Goal: Task Accomplishment & Management: Manage account settings

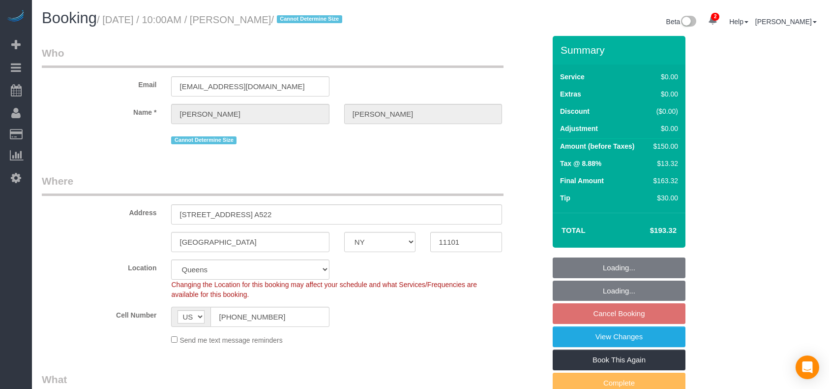
select select "NY"
select select "number:89"
select select "number:90"
select select "number:15"
select select "number:5"
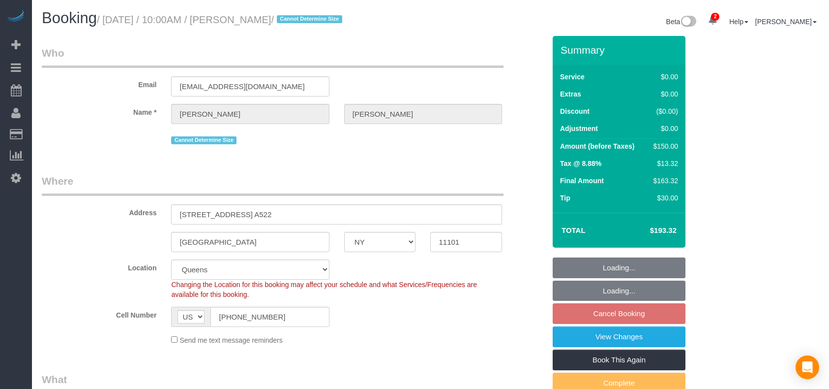
select select "object:927"
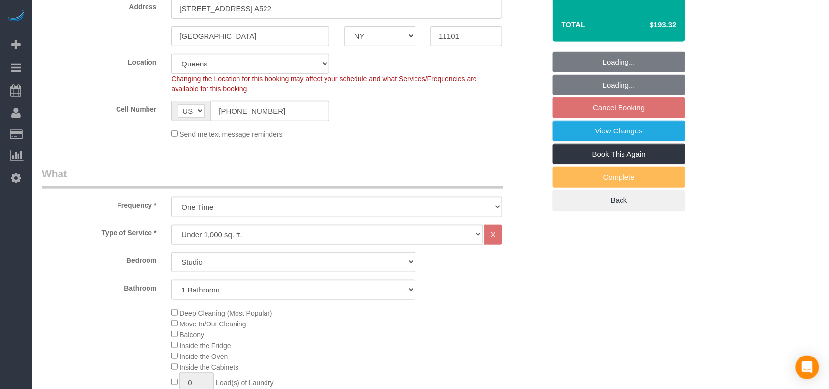
select select "string:stripe-pm_1QhWUM4VGloSiKo7t7sysodx"
select select "spot3"
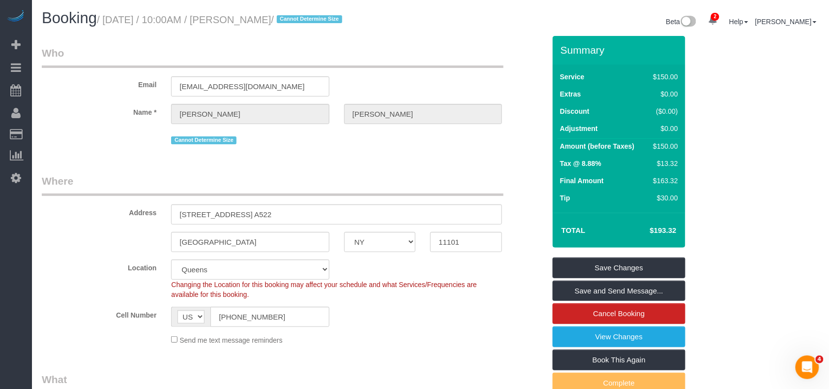
drag, startPoint x: 294, startPoint y: 21, endPoint x: 107, endPoint y: 20, distance: 186.9
click at [107, 20] on small "/ August 27, 2025 / 10:00AM / Sumona Roy / Cannot Determine Size" at bounding box center [221, 19] width 248 height 11
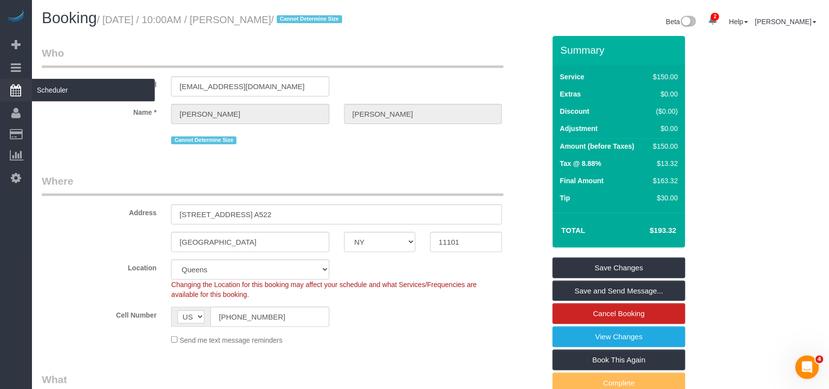
copy small "August 27, 2025 / 10:00AM / Sumona Roy"
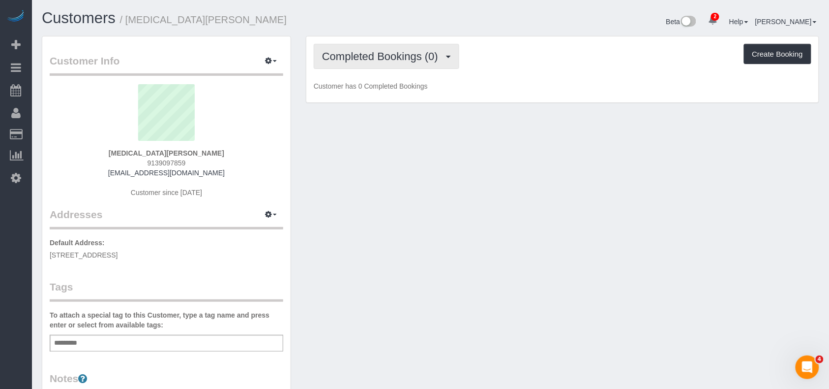
click at [390, 67] on button "Completed Bookings (0)" at bounding box center [387, 56] width 146 height 25
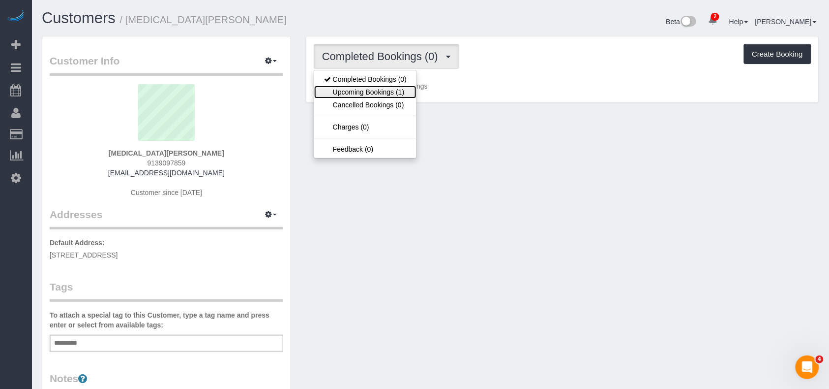
click at [394, 93] on link "Upcoming Bookings (1)" at bounding box center [365, 92] width 102 height 13
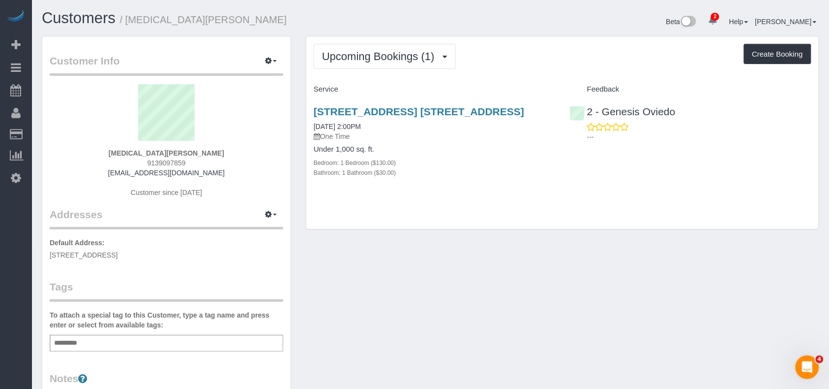
drag, startPoint x: 189, startPoint y: 253, endPoint x: 42, endPoint y: 251, distance: 147.1
click at [42, 251] on div "Customer Info Edit Contact Info Send Message Email Preferences Special Sales Ta…" at bounding box center [166, 365] width 248 height 658
copy span "827 Sterling Pl, Unit 7D, Brooklyn, NY 11216"
click at [267, 209] on button "button" at bounding box center [271, 214] width 25 height 15
click at [264, 227] on button "Manage Addresses" at bounding box center [243, 233] width 80 height 14
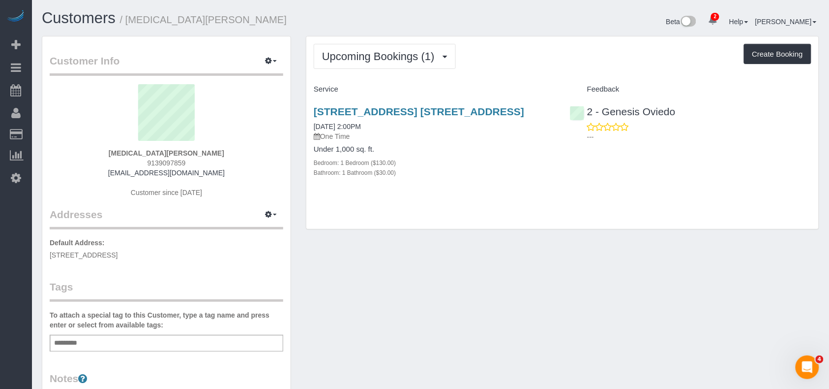
select select "NY"
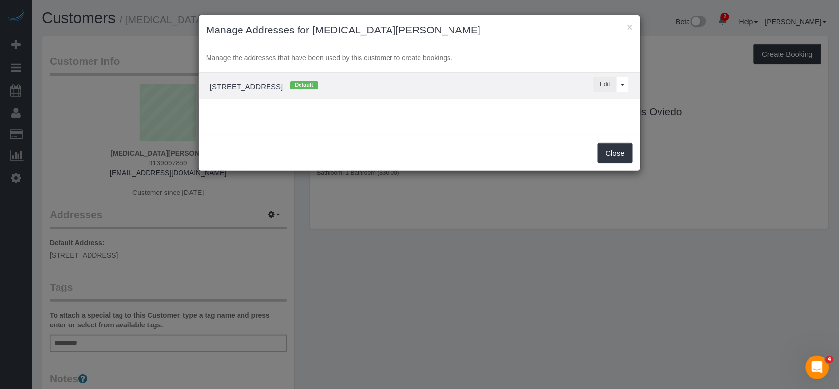
click at [600, 89] on button "Edit" at bounding box center [605, 84] width 23 height 15
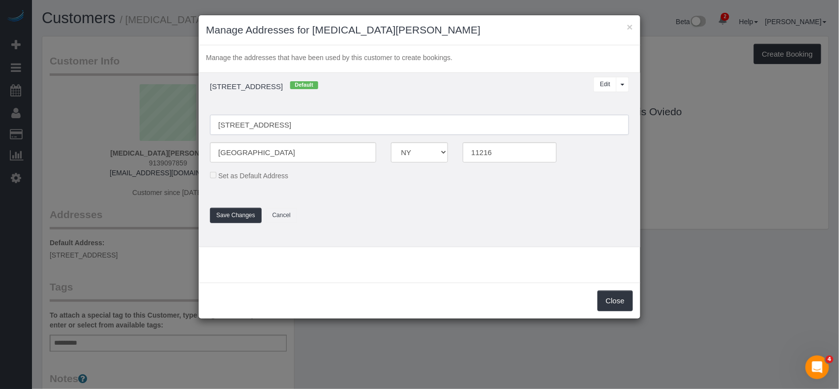
click at [267, 124] on input "827 Sterling Pl, Unit 7D" at bounding box center [419, 125] width 419 height 20
type input "827 Sterling Place, Unit 7D"
click at [238, 212] on button "Save Changes" at bounding box center [236, 215] width 52 height 15
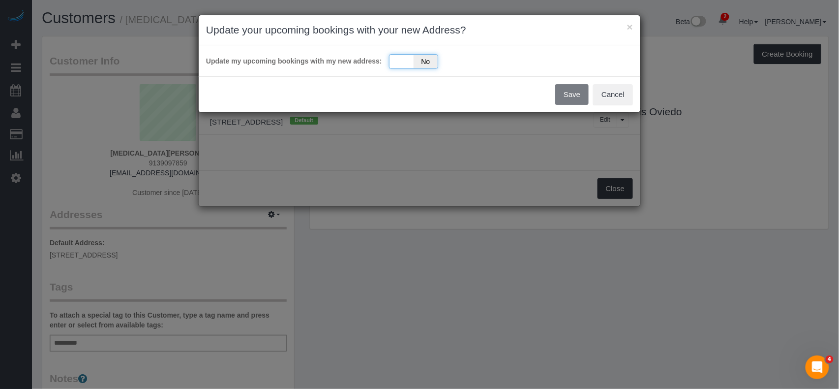
click at [417, 62] on span "No" at bounding box center [426, 62] width 24 height 14
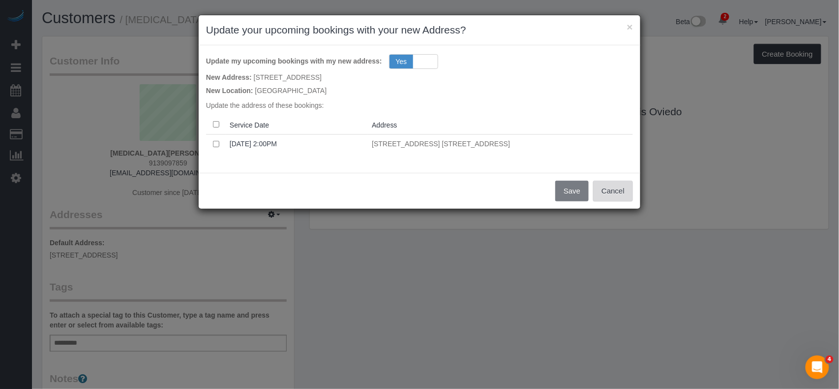
click at [619, 191] on button "Cancel" at bounding box center [613, 190] width 40 height 21
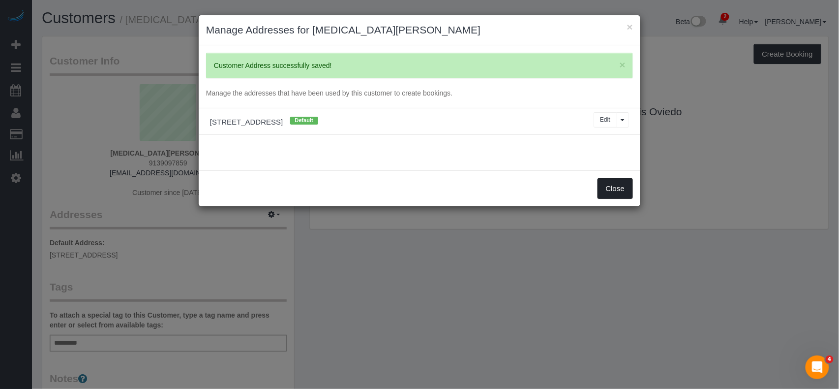
click at [607, 191] on button "Close" at bounding box center [615, 188] width 35 height 21
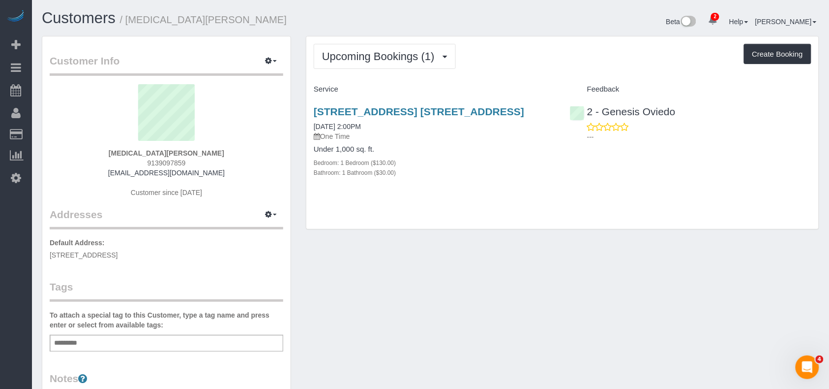
click at [155, 339] on div "Add a tag" at bounding box center [167, 342] width 234 height 17
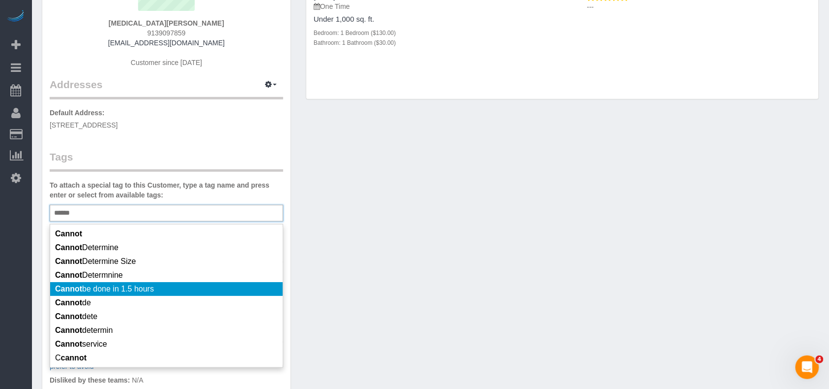
scroll to position [131, 0]
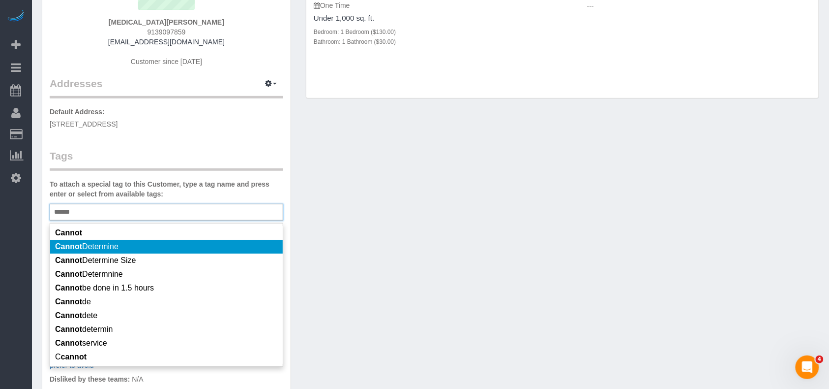
type input "******"
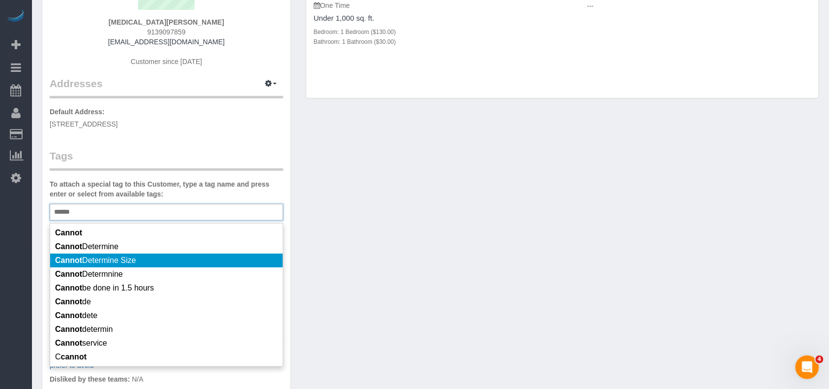
click at [128, 258] on span "Cannot Determine Size" at bounding box center [95, 260] width 81 height 8
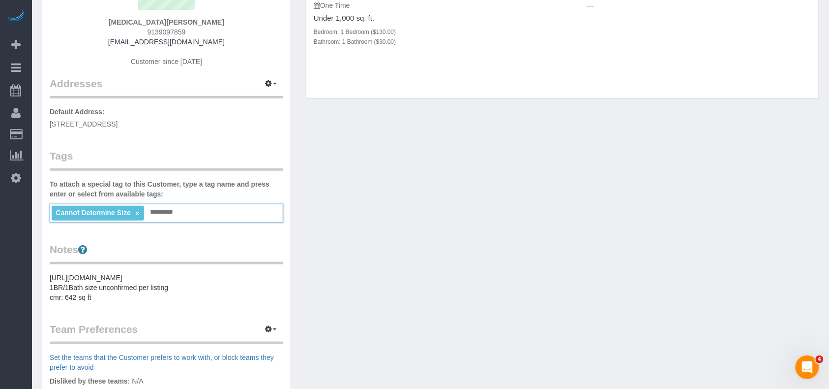
click at [138, 210] on link "×" at bounding box center [137, 213] width 4 height 8
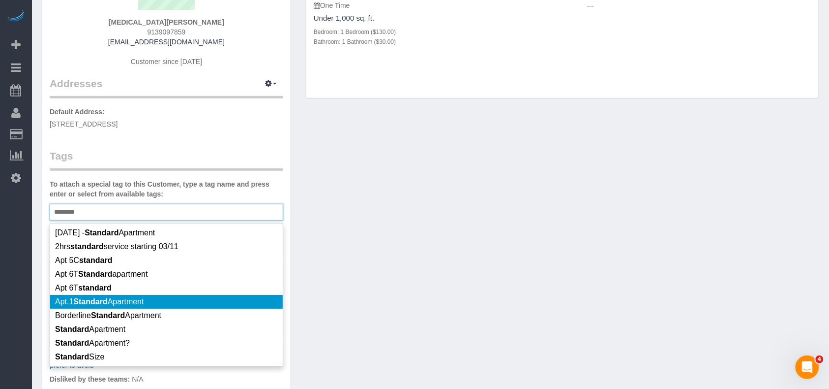
type input "********"
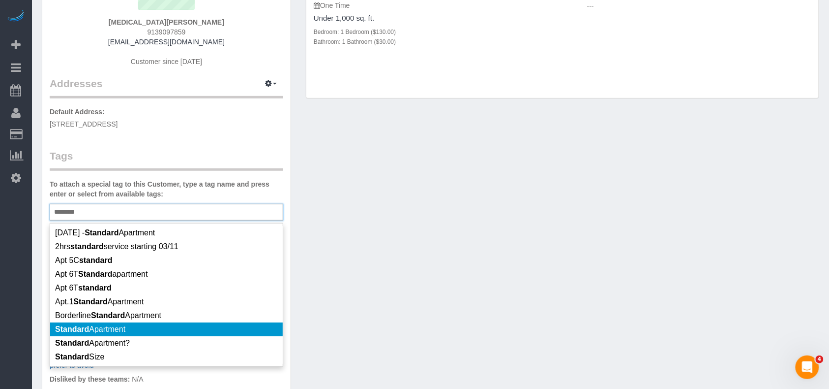
drag, startPoint x: 147, startPoint y: 327, endPoint x: 291, endPoint y: 282, distance: 151.4
click at [147, 328] on li "Standard Apartment" at bounding box center [166, 329] width 233 height 14
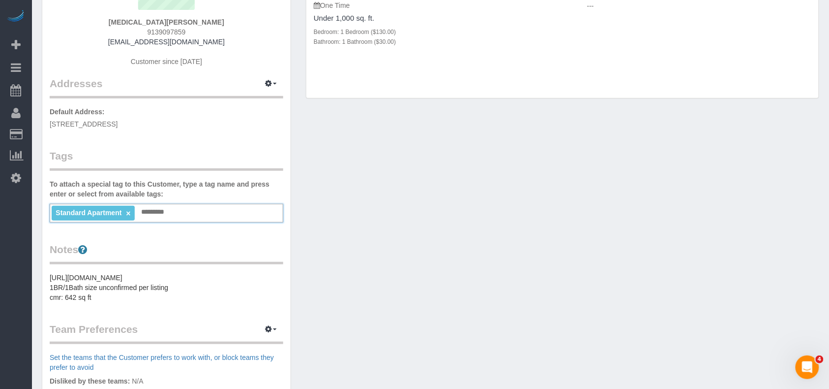
click at [392, 253] on div "Customer Info Edit Contact Info Send Message Email Preferences Special Sales Ta…" at bounding box center [430, 240] width 792 height 671
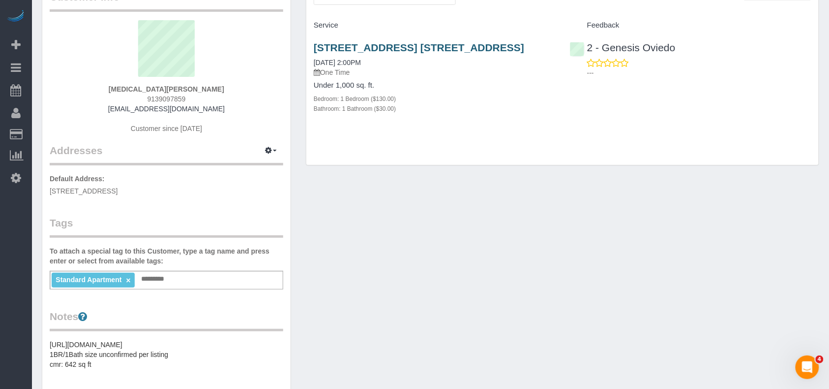
scroll to position [0, 0]
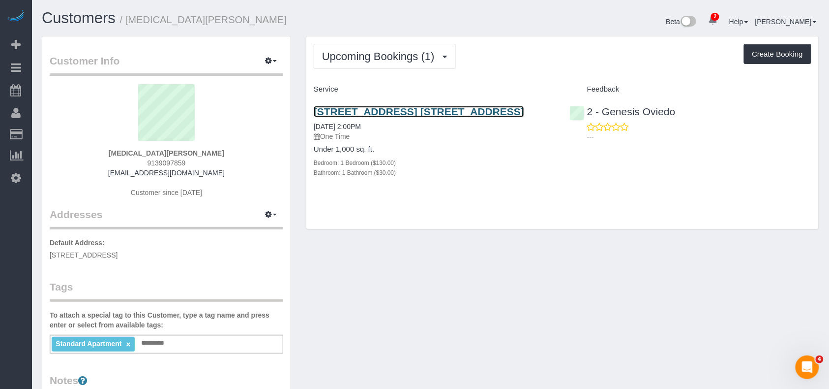
click at [381, 113] on link "827 Sterling Place, Apt. 7d, Brooklyn, NY 11216" at bounding box center [419, 111] width 210 height 11
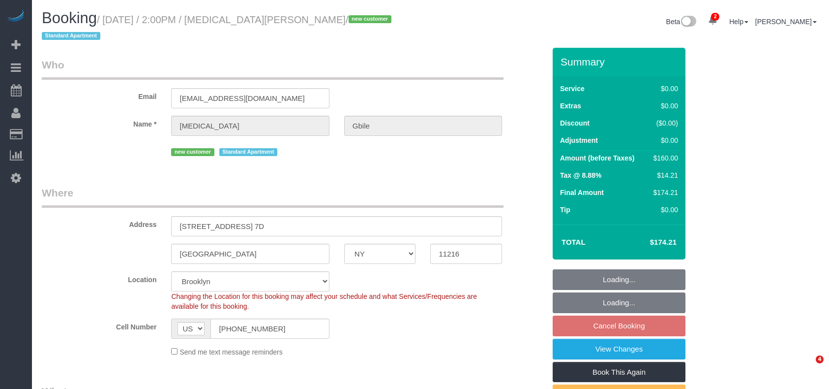
select select "NY"
select select "1"
select select "spot5"
select select "number:62"
select select "number:90"
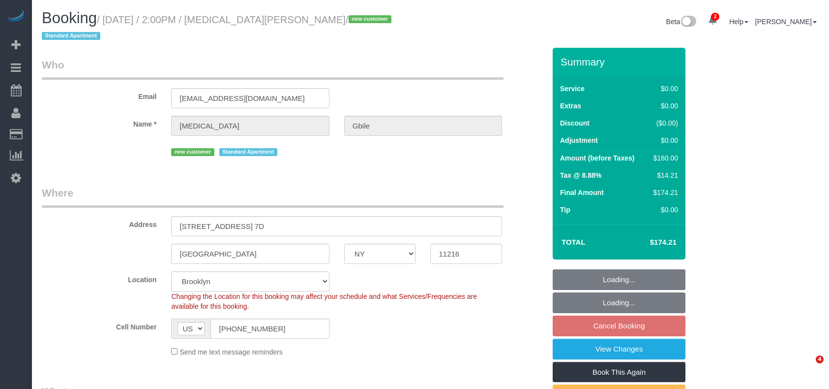
select select "number:15"
select select "number:5"
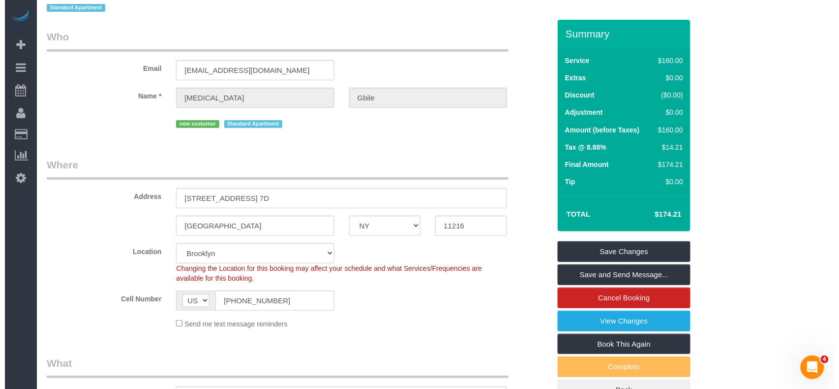
scroll to position [28, 0]
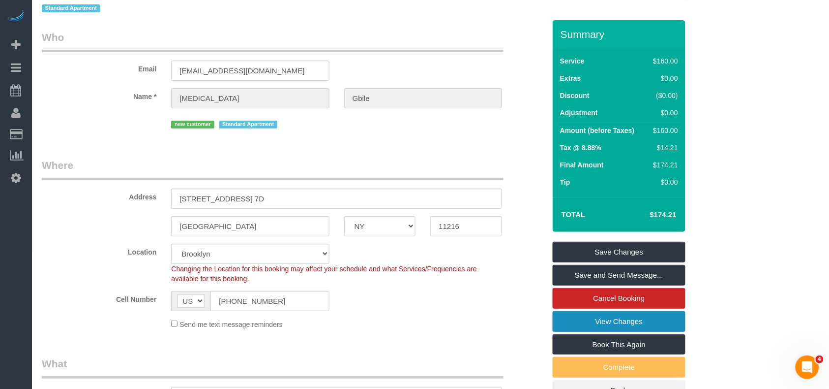
click at [609, 311] on link "View Changes" at bounding box center [619, 321] width 133 height 21
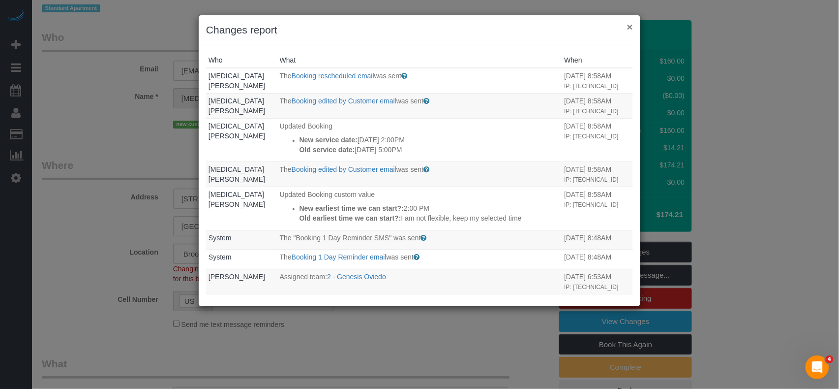
click at [630, 27] on button "×" at bounding box center [630, 27] width 6 height 10
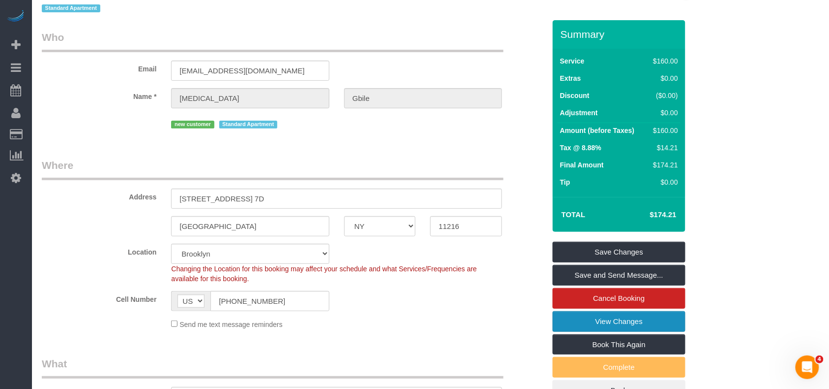
click at [606, 311] on link "View Changes" at bounding box center [619, 321] width 133 height 21
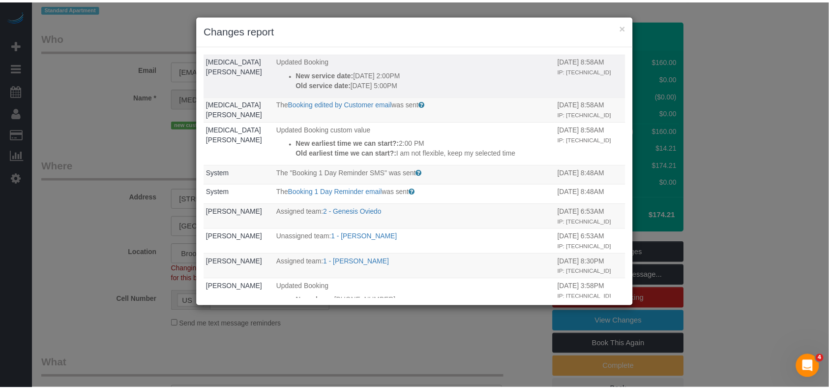
scroll to position [131, 0]
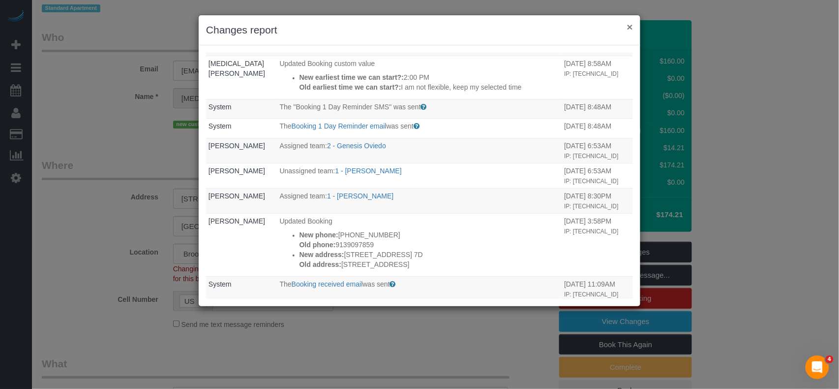
click at [630, 30] on button "×" at bounding box center [630, 27] width 6 height 10
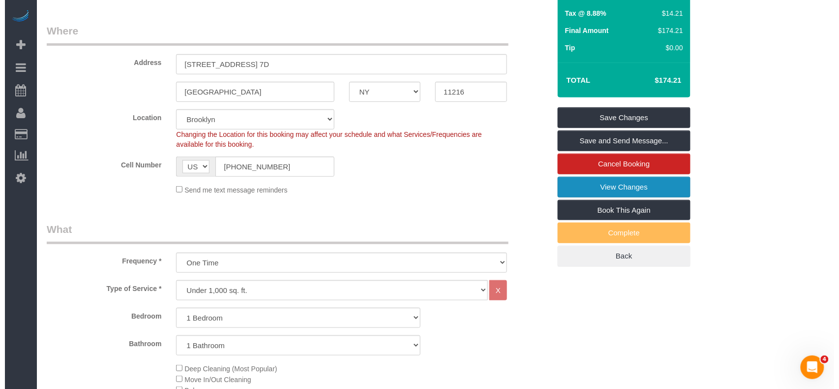
scroll to position [0, 0]
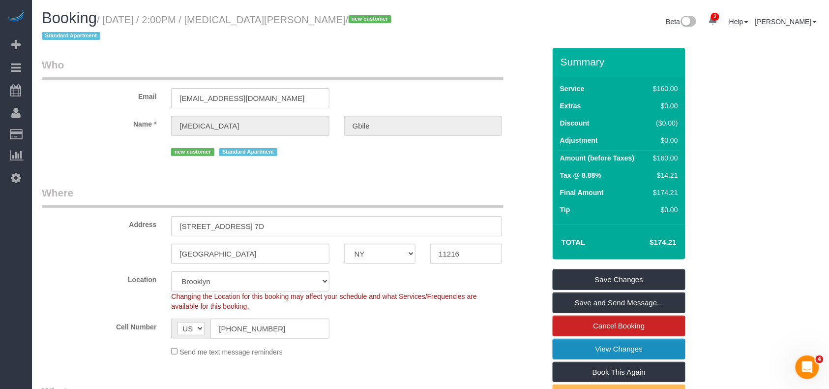
click at [587, 328] on fieldset "Save Changes Save and Send Message... Cancel Booking View Changes Book This Aga…" at bounding box center [619, 348] width 133 height 159
click at [587, 338] on link "View Changes" at bounding box center [619, 348] width 133 height 21
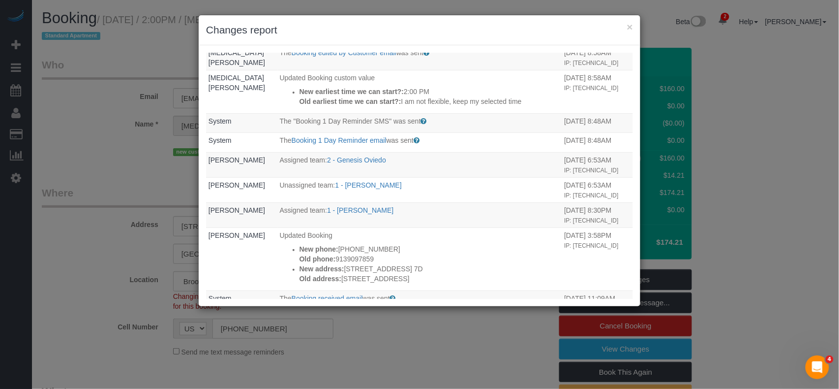
scroll to position [131, 0]
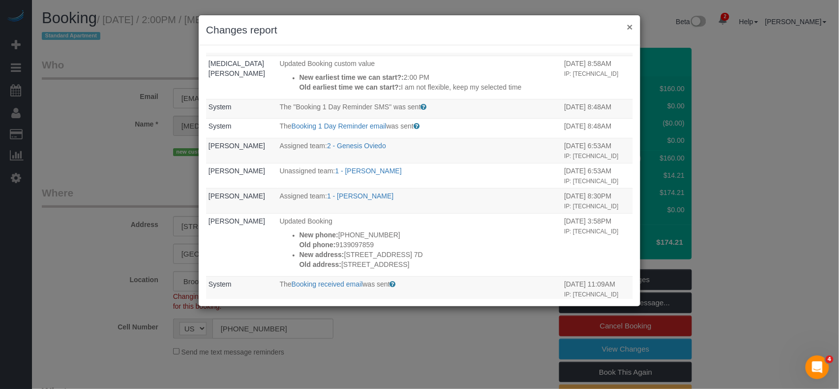
click at [630, 30] on button "×" at bounding box center [630, 27] width 6 height 10
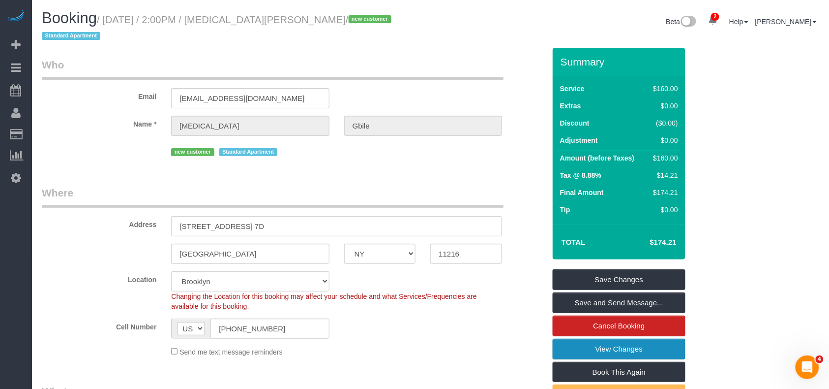
click at [593, 344] on link "View Changes" at bounding box center [619, 348] width 133 height 21
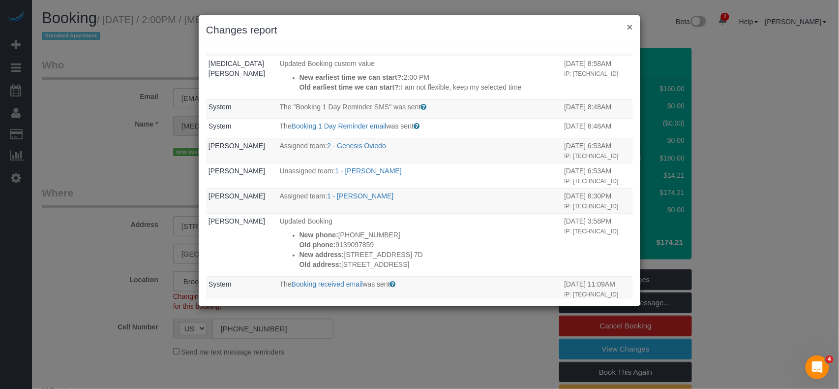
click at [630, 28] on button "×" at bounding box center [630, 27] width 6 height 10
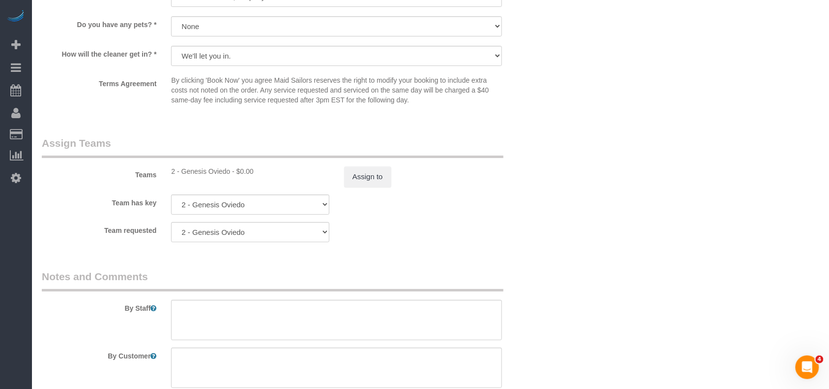
scroll to position [1246, 0]
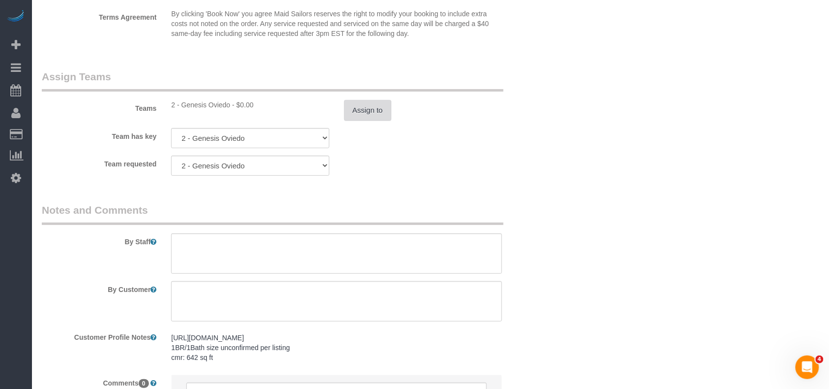
click at [368, 100] on button "Assign to" at bounding box center [367, 110] width 47 height 21
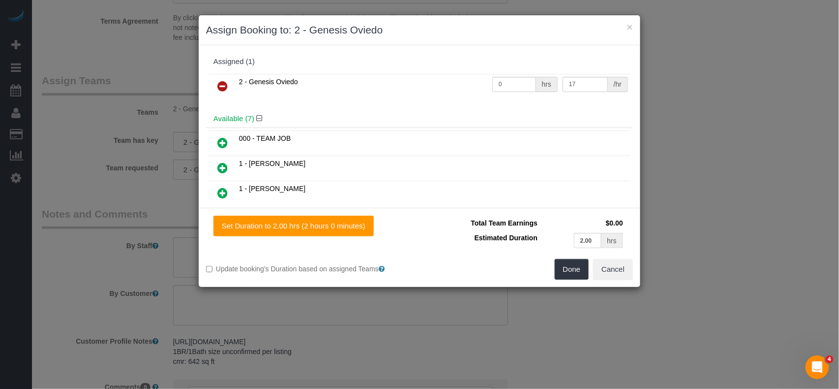
scroll to position [1180, 0]
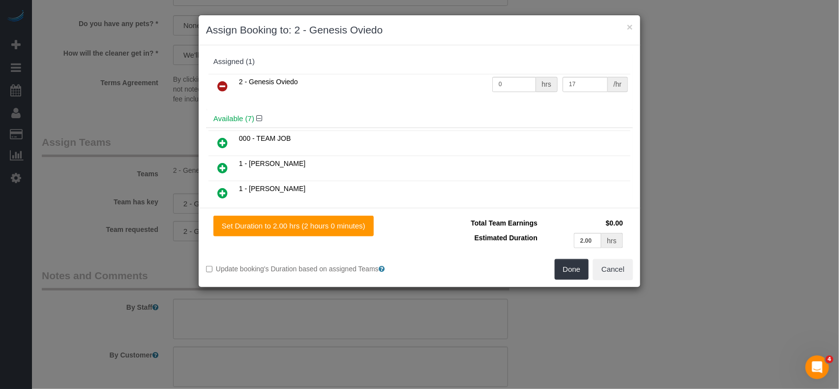
click at [226, 87] on icon at bounding box center [222, 86] width 10 height 12
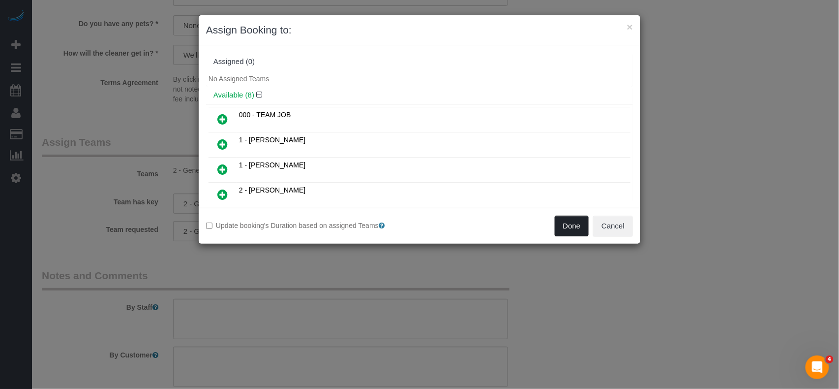
click at [569, 232] on button "Done" at bounding box center [572, 225] width 34 height 21
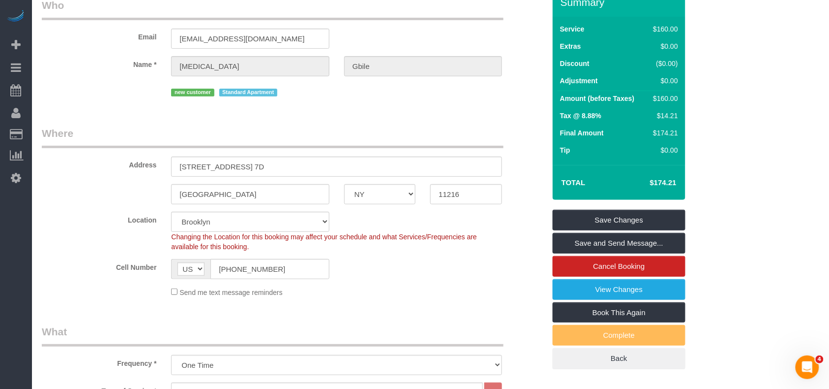
scroll to position [0, 0]
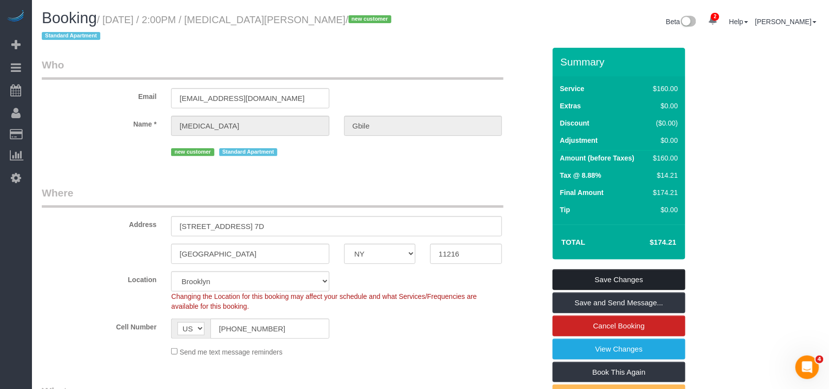
click at [604, 269] on link "Save Changes" at bounding box center [619, 279] width 133 height 21
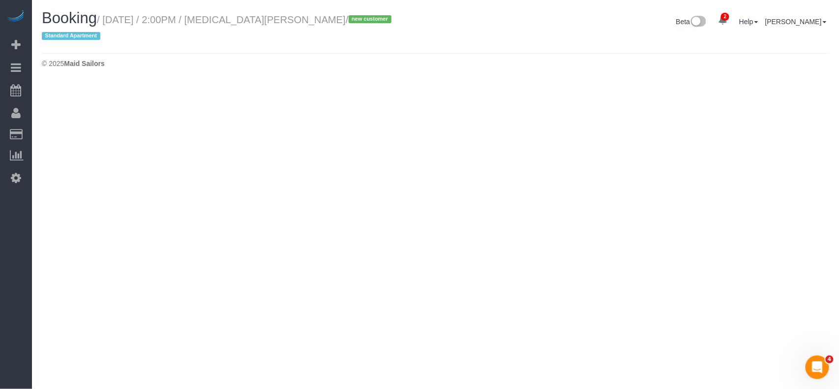
select select "NY"
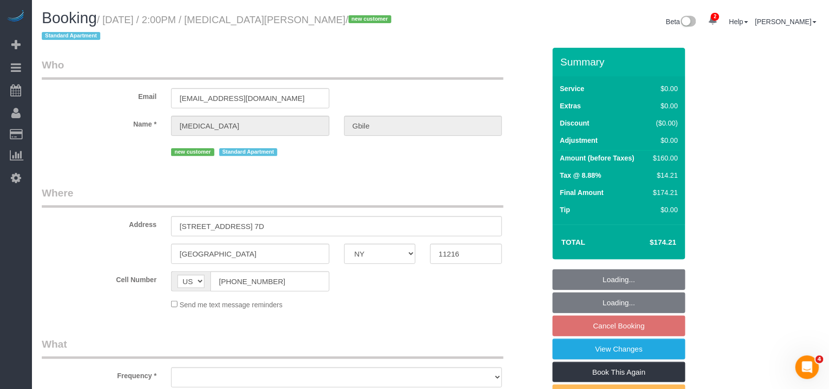
select select "number:62"
select select "number:90"
select select "number:15"
select select "number:5"
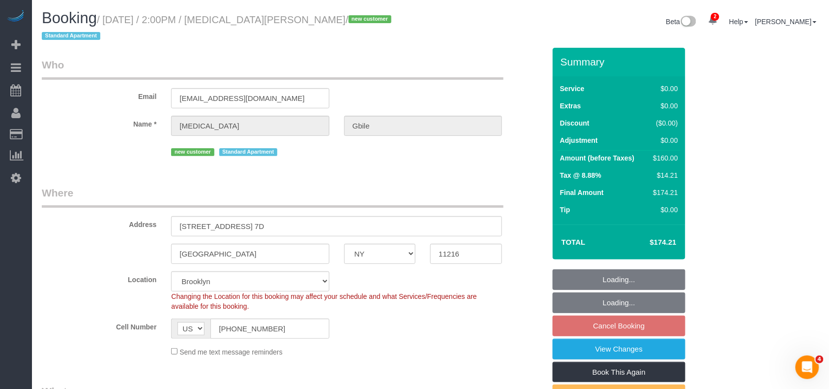
select select "1"
select select "object:4862"
select select "string:stripe-pm_1Rywax4VGloSiKo72gsKFEpc"
select select "object:5396"
select select "spot63"
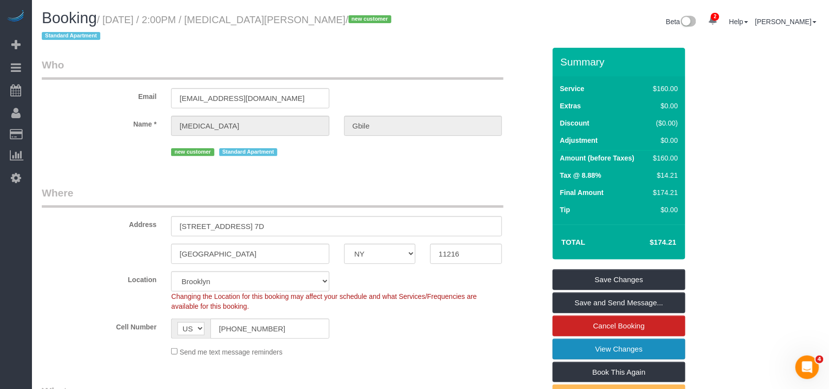
click at [628, 339] on link "View Changes" at bounding box center [619, 348] width 133 height 21
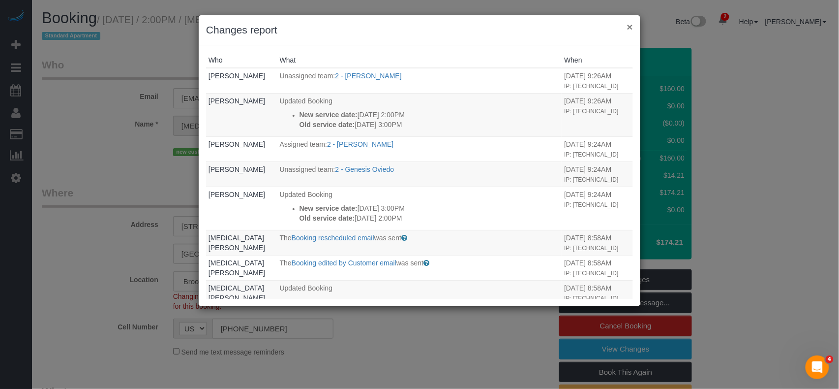
click at [630, 27] on button "×" at bounding box center [630, 27] width 6 height 10
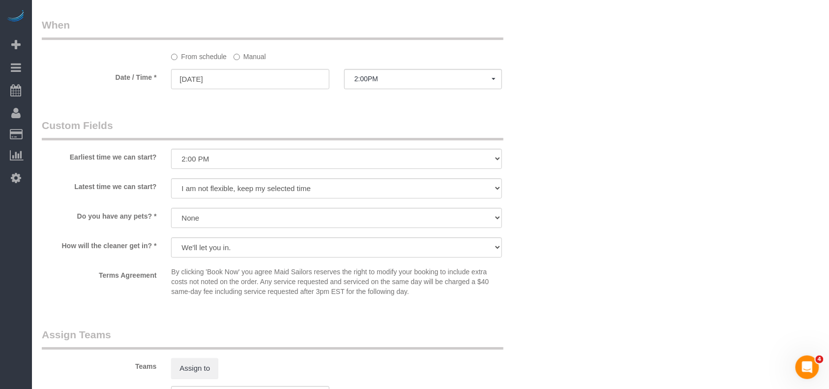
scroll to position [1049, 0]
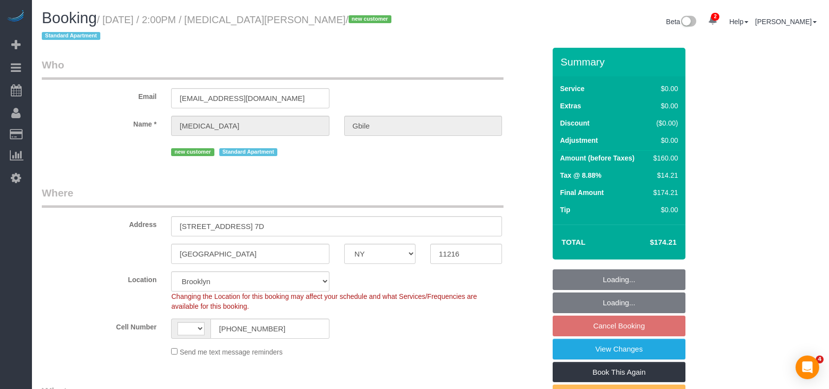
select select "NY"
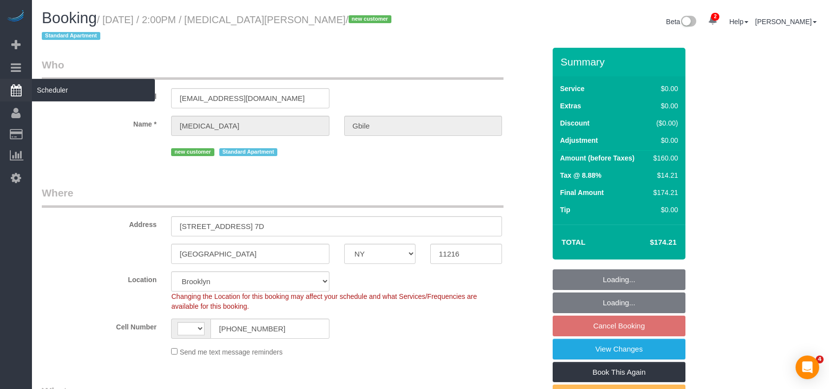
select select "string:[GEOGRAPHIC_DATA]"
select select "string:stripe-pm_1Rywax4VGloSiKo72gsKFEpc"
select select "number:62"
select select "number:90"
select select "number:15"
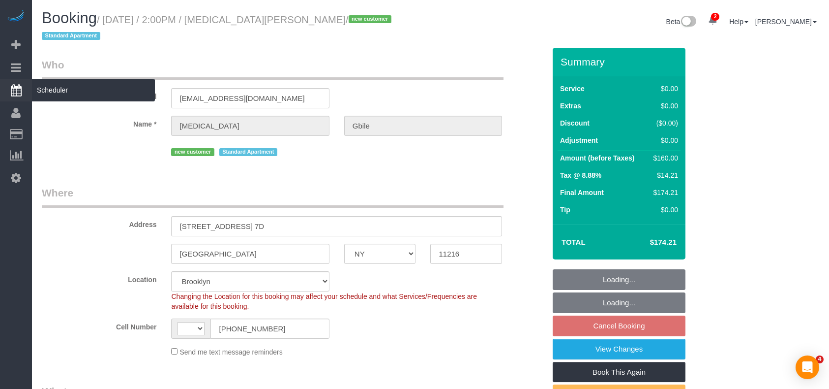
select select "number:5"
select select "object:653"
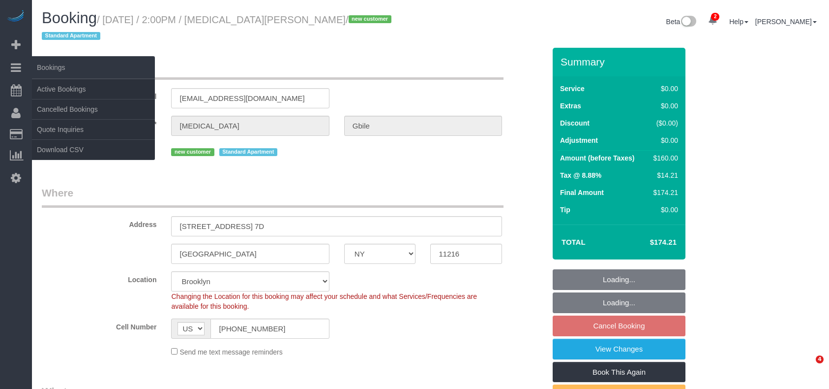
select select "1"
select select "spot5"
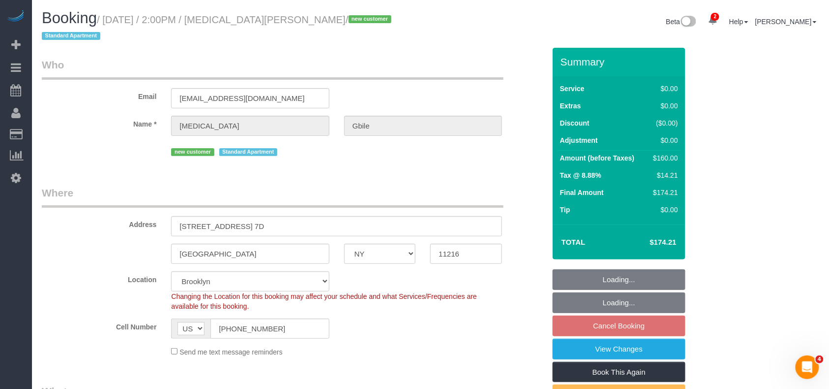
drag, startPoint x: 44, startPoint y: 88, endPoint x: 196, endPoint y: 0, distance: 175.0
click at [44, 88] on link "Active Bookings" at bounding box center [93, 89] width 123 height 20
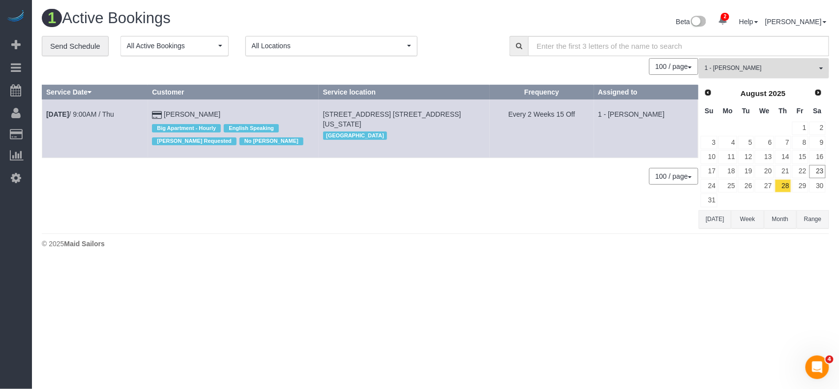
click at [731, 69] on span "1 - [PERSON_NAME]" at bounding box center [761, 68] width 112 height 8
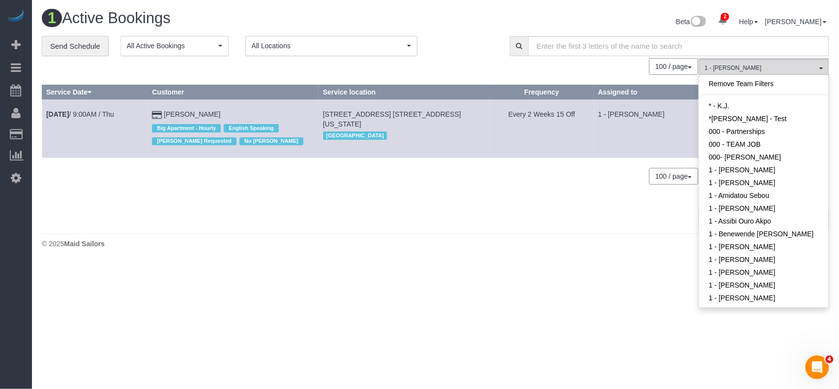
scroll to position [372, 0]
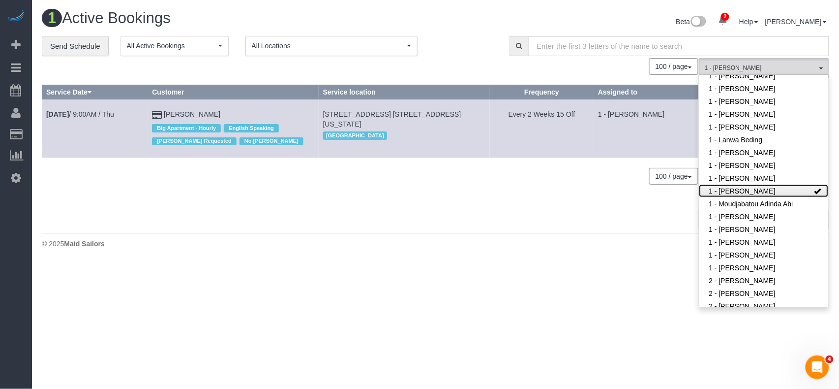
click at [744, 187] on link "1 - [PERSON_NAME]" at bounding box center [763, 190] width 129 height 13
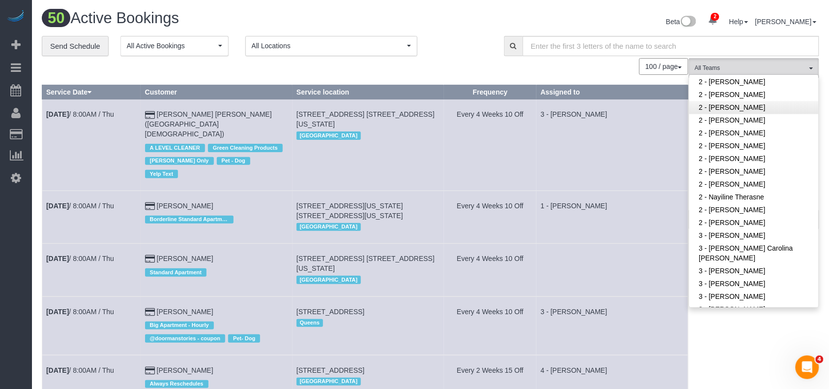
scroll to position [569, 0]
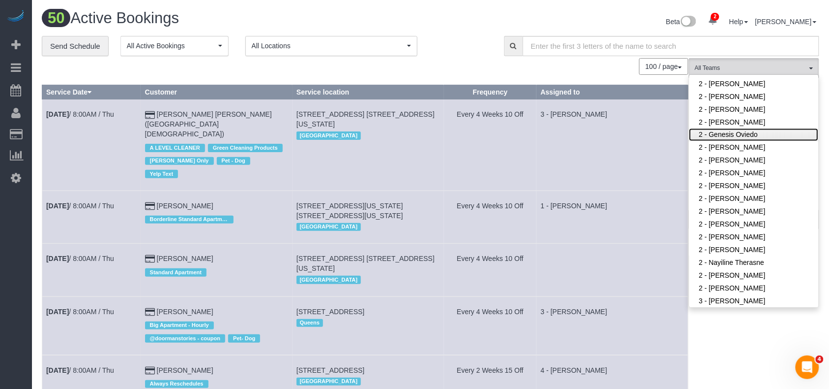
click at [749, 136] on link "2 - Genesis Oviedo" at bounding box center [754, 134] width 129 height 13
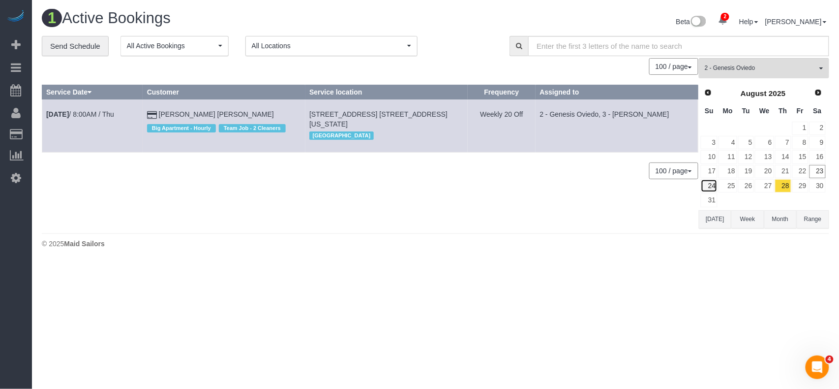
click at [712, 182] on link "24" at bounding box center [709, 185] width 17 height 13
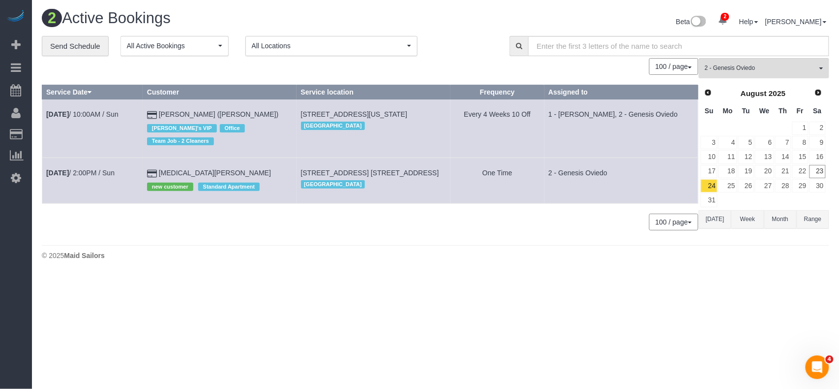
click at [122, 119] on td "Aug 24th / 10:00AM / Sun" at bounding box center [92, 128] width 101 height 59
click at [119, 114] on link "Aug 24th / 10:00AM / Sun" at bounding box center [82, 114] width 72 height 8
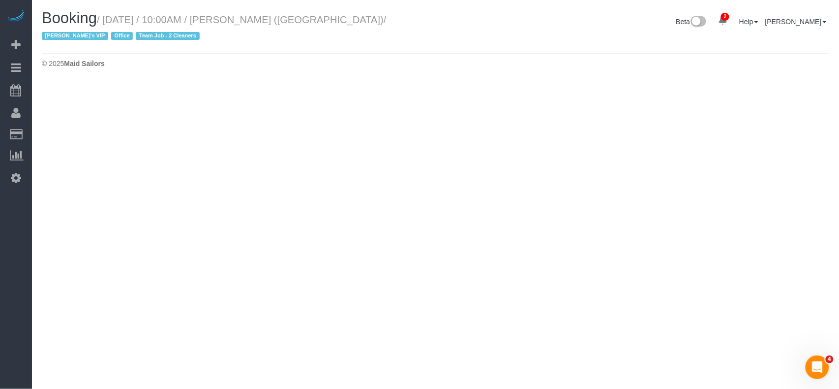
select select "NY"
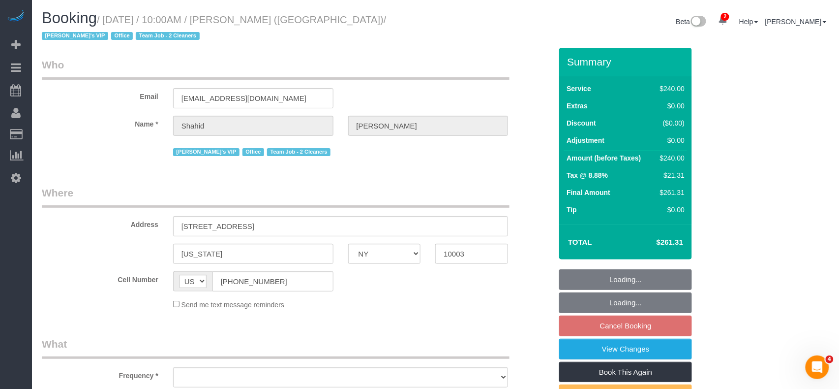
select select "2"
select select "120"
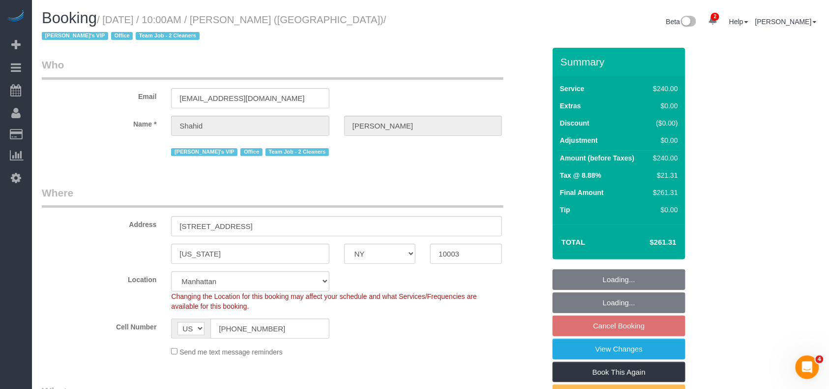
select select "object:3331"
select select "number:57"
select select "number:90"
select select "number:15"
select select "number:7"
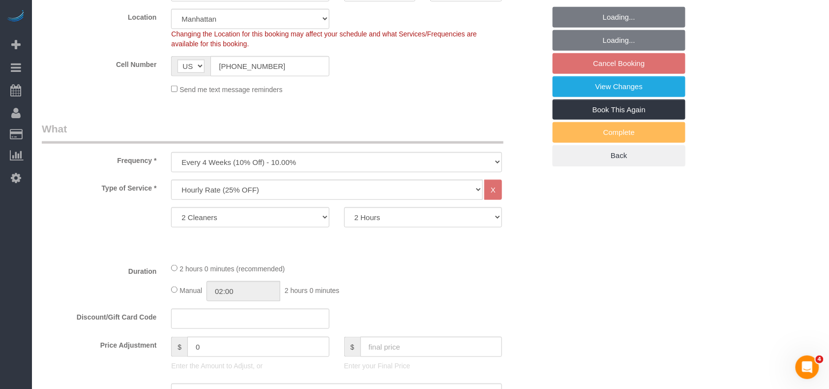
select select "object:3754"
select select "string:stripe-pm_1RTpF94VGloSiKo7Fvnx2UA9"
select select "spot59"
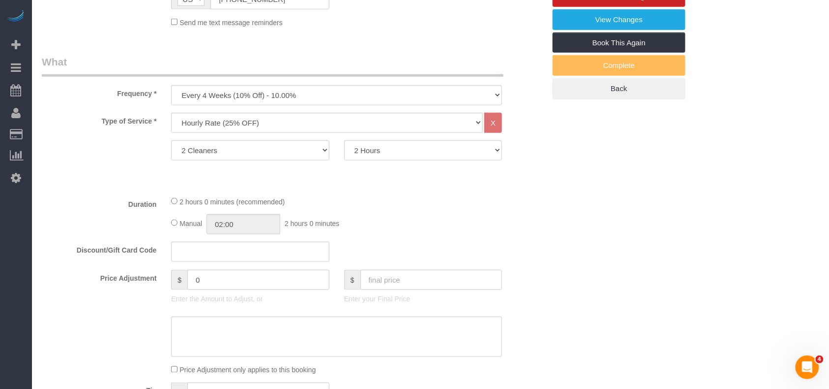
scroll to position [328, 0]
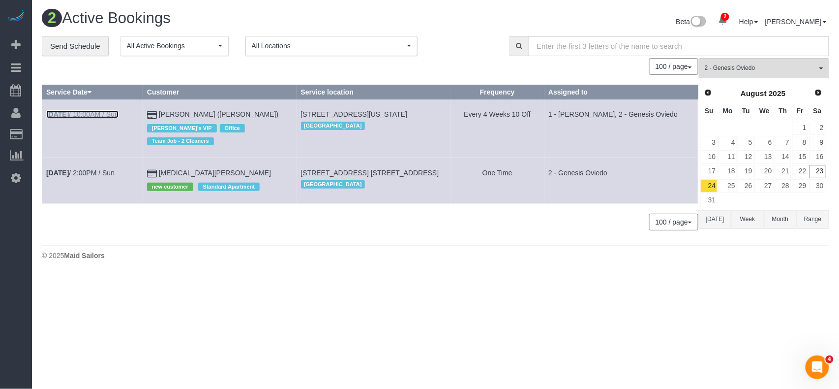
click at [97, 116] on link "Aug 24th / 10:00AM / Sun" at bounding box center [82, 114] width 72 height 8
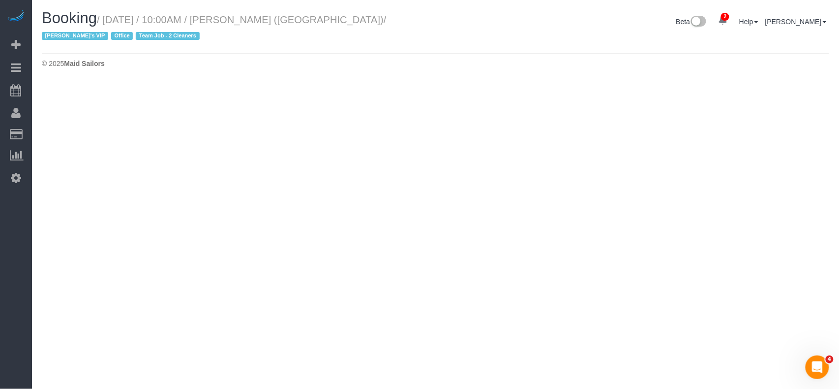
select select "NY"
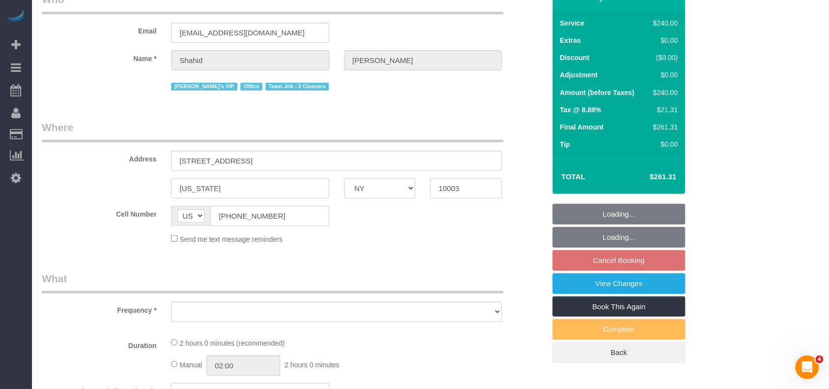
select select "object:4723"
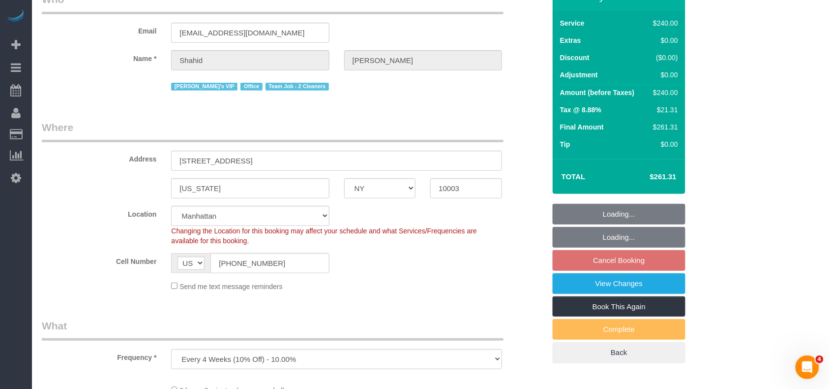
select select "number:57"
select select "number:90"
select select "number:15"
select select "number:7"
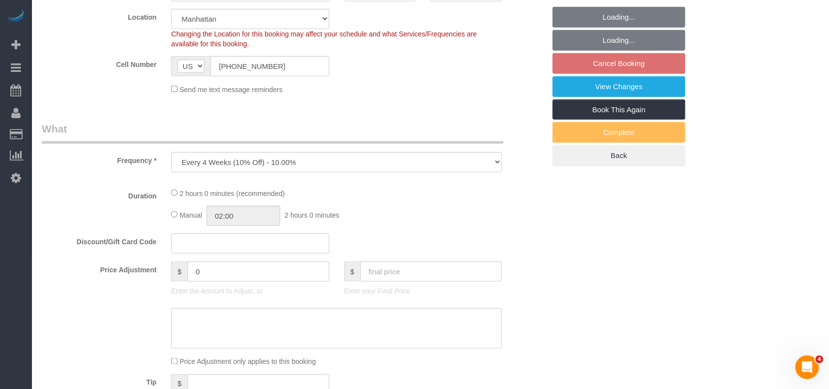
select select "string:stripe-pm_1RTpF94VGloSiKo7Fvnx2UA9"
select select "spot114"
select select "object:4882"
select select "2"
select select "120"
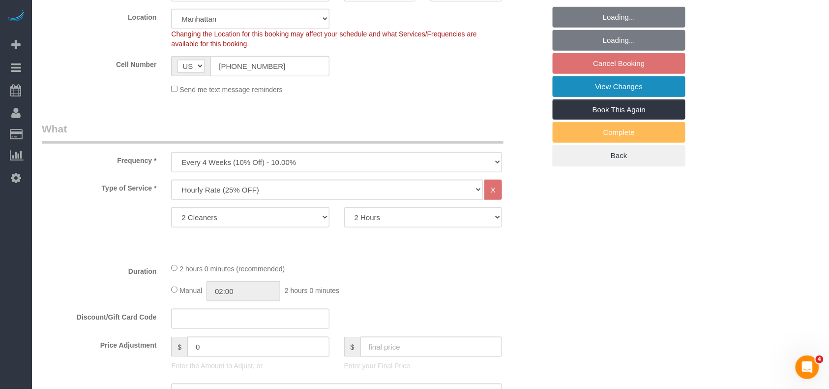
scroll to position [65, 0]
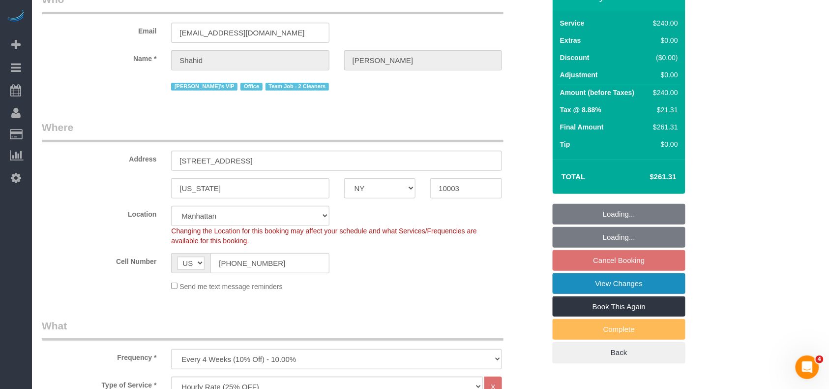
click at [624, 284] on link "View Changes" at bounding box center [619, 283] width 133 height 21
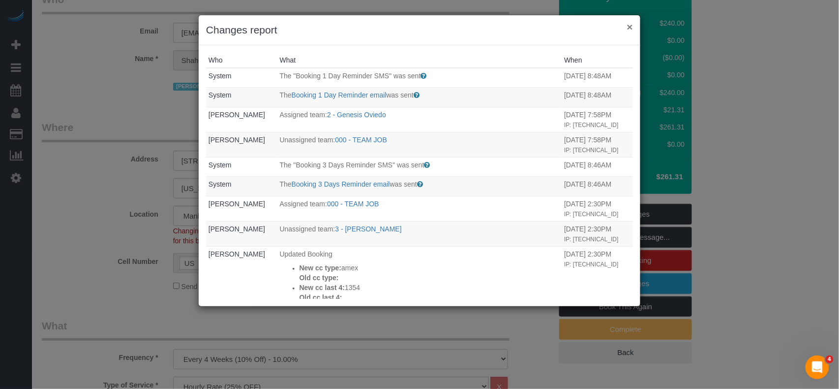
click at [630, 28] on button "×" at bounding box center [630, 27] width 6 height 10
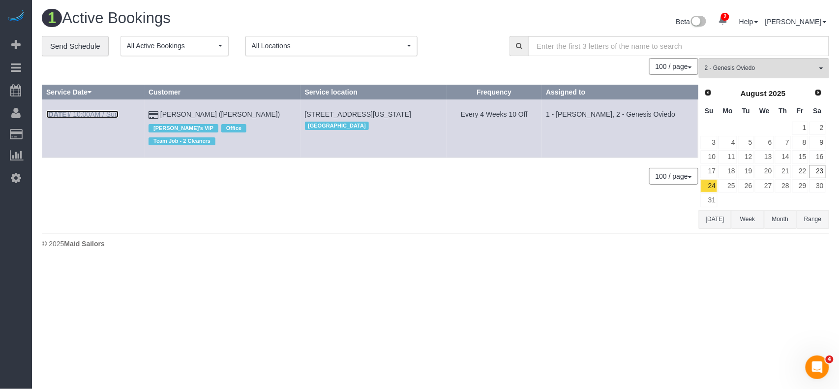
click at [107, 114] on link "Aug 24th / 10:00AM / Sun" at bounding box center [82, 114] width 72 height 8
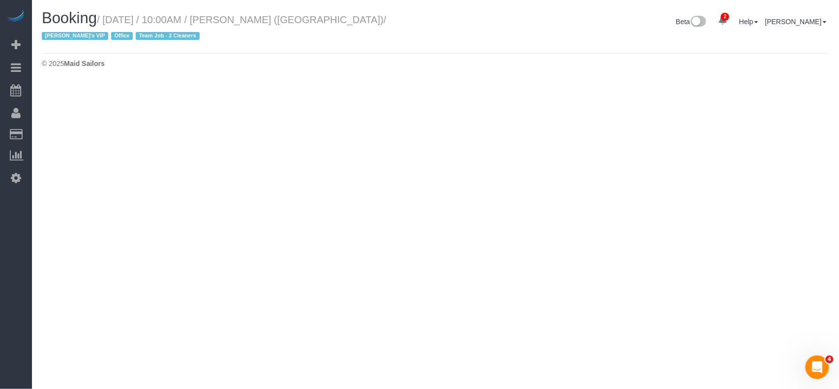
select select "NY"
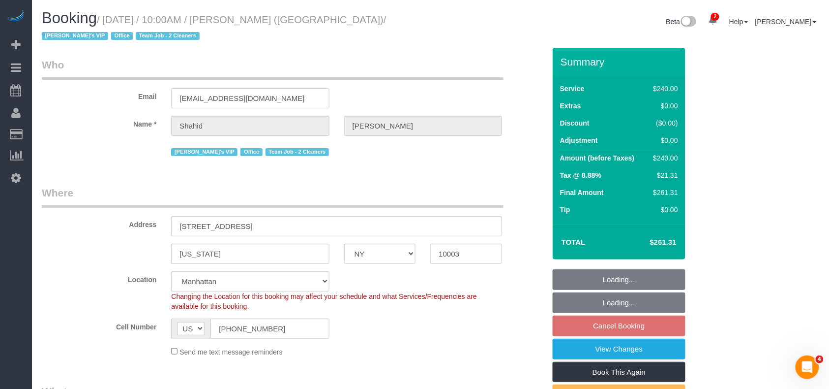
select select "object:6774"
select select "string:stripe-pm_1RTpF94VGloSiKo7Fvnx2UA9"
select select "number:57"
select select "number:90"
select select "number:15"
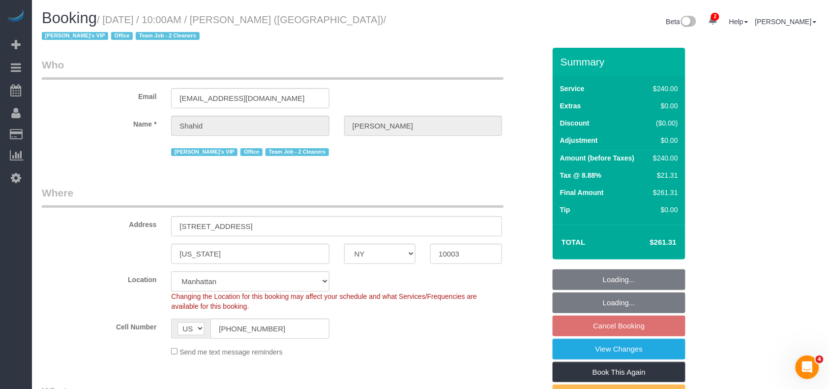
select select "number:7"
select select "spot169"
select select "2"
select select "120"
select select "object:7348"
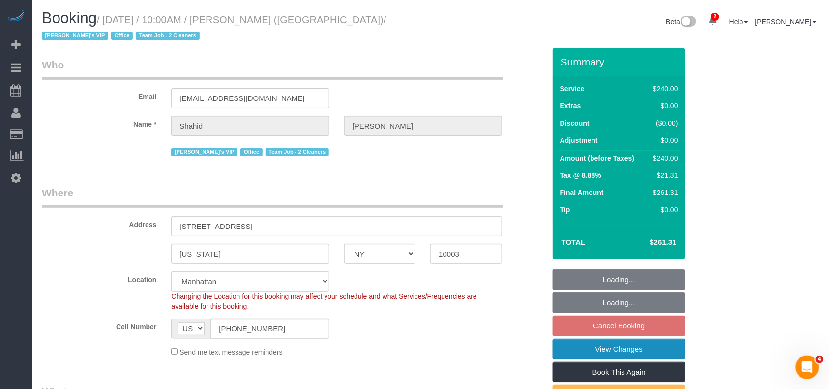
click at [612, 351] on link "View Changes" at bounding box center [619, 348] width 133 height 21
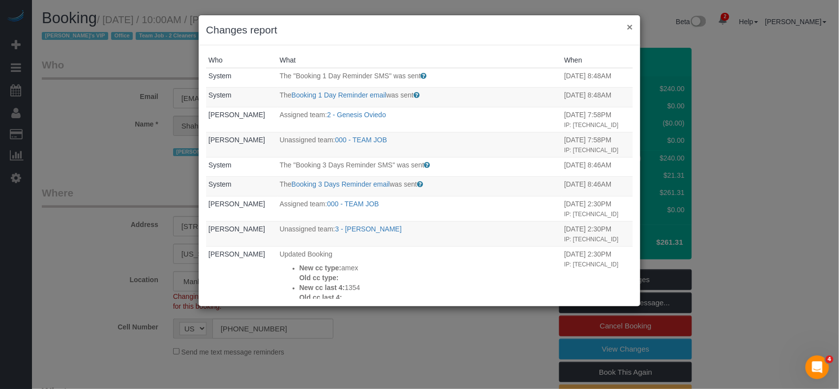
click at [627, 30] on button "×" at bounding box center [630, 27] width 6 height 10
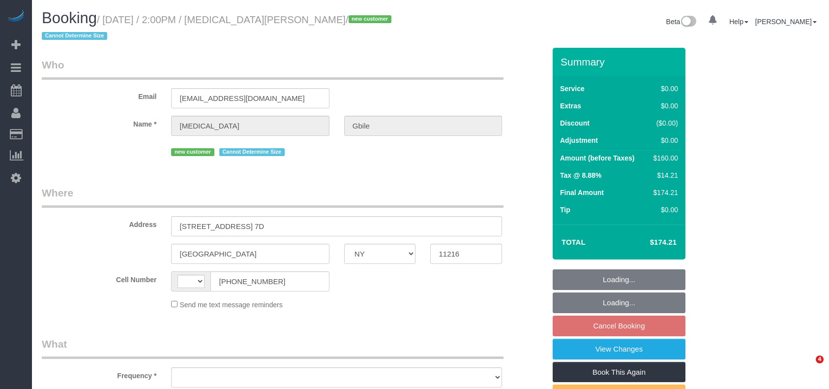
select select "NY"
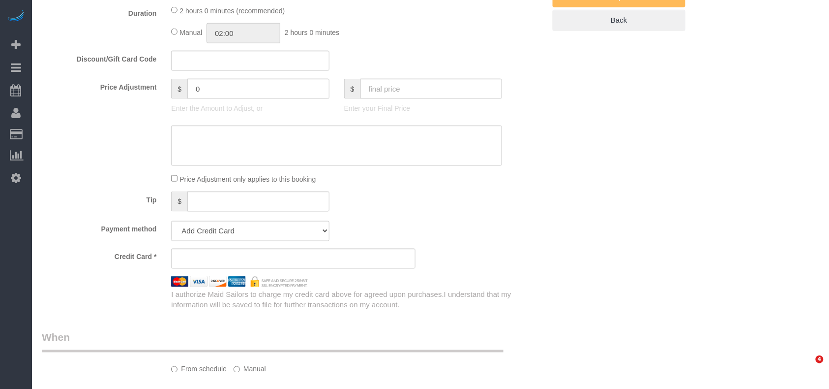
select select "string:[GEOGRAPHIC_DATA]"
select select "object:636"
select select "number:62"
select select "number:90"
select select "number:15"
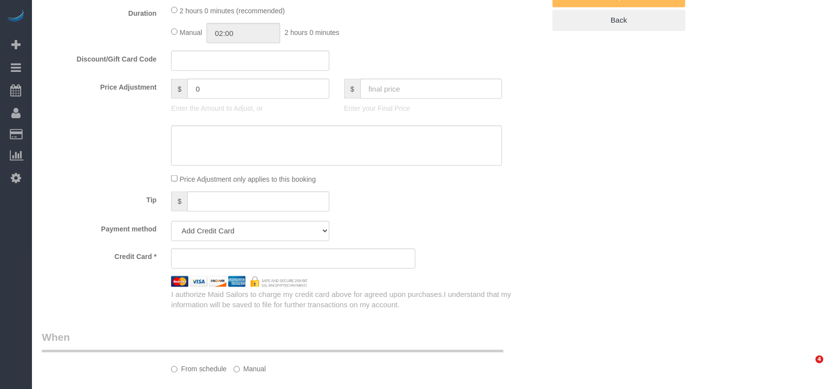
select select "number:5"
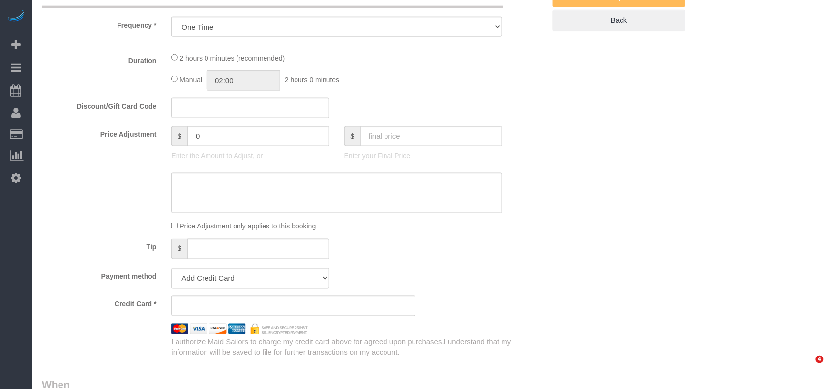
select select "spot5"
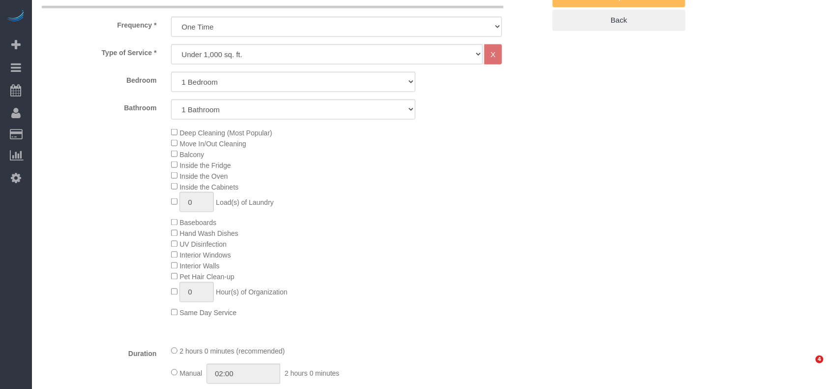
select select "string:stripe-pm_1Rywax4VGloSiKo72gsKFEpc"
select select "1"
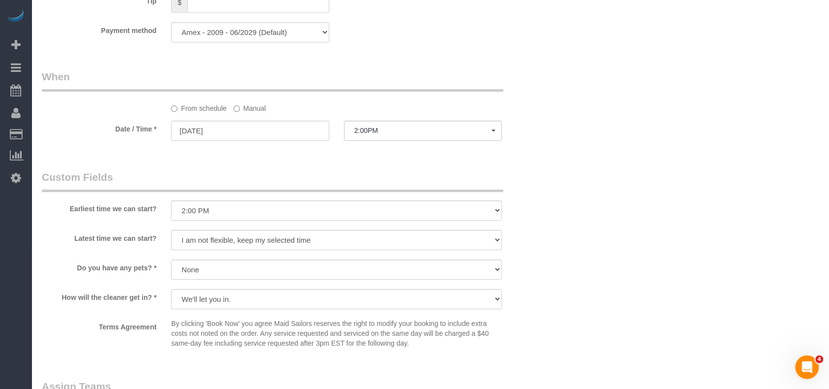
select select "object:1322"
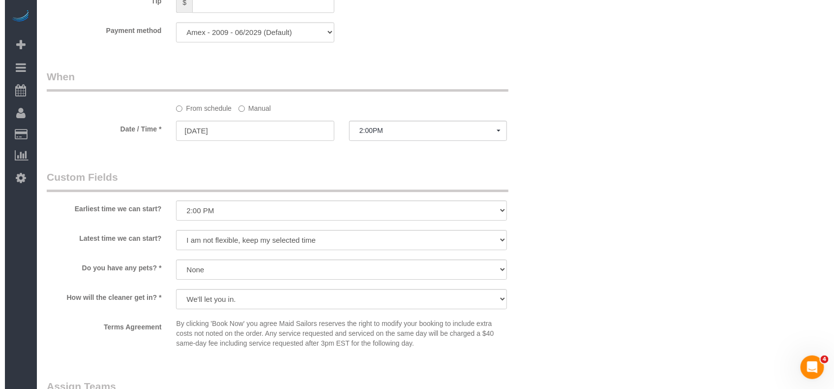
scroll to position [1133, 0]
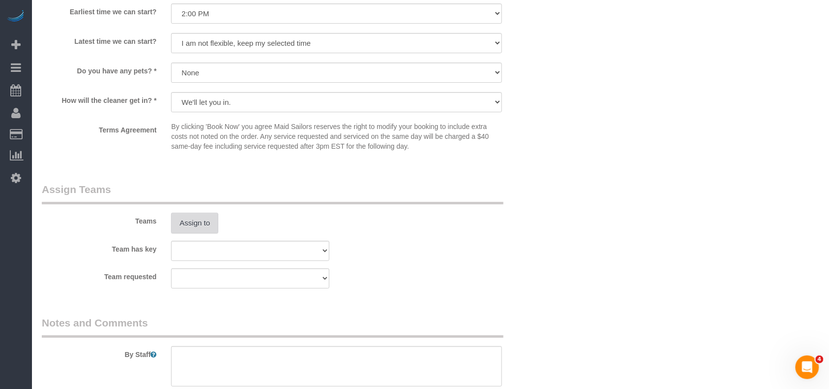
click at [199, 216] on button "Assign to" at bounding box center [194, 222] width 47 height 21
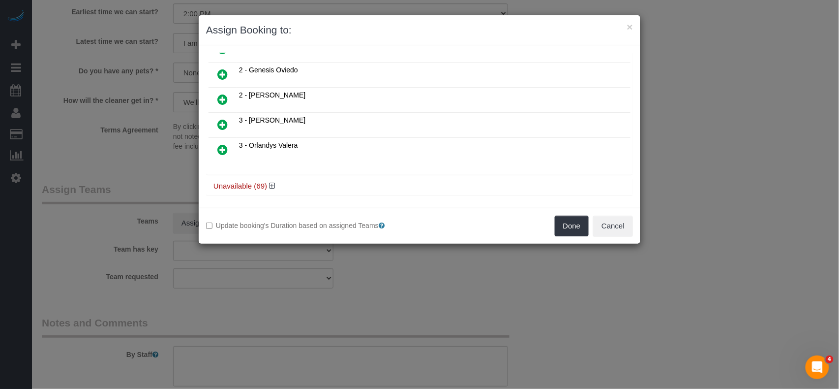
scroll to position [150, 0]
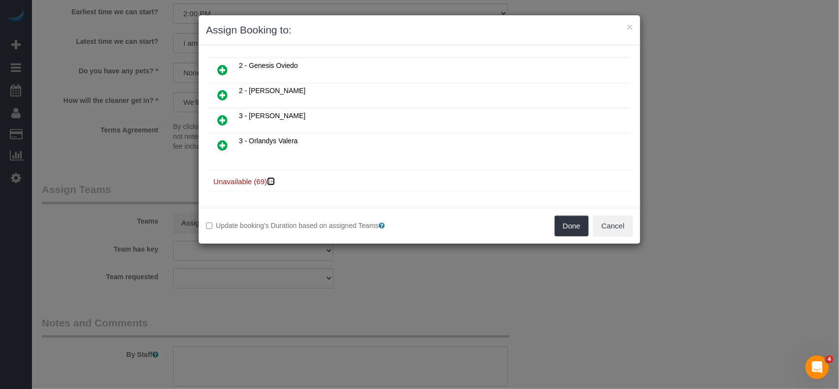
click at [274, 183] on icon at bounding box center [272, 181] width 6 height 7
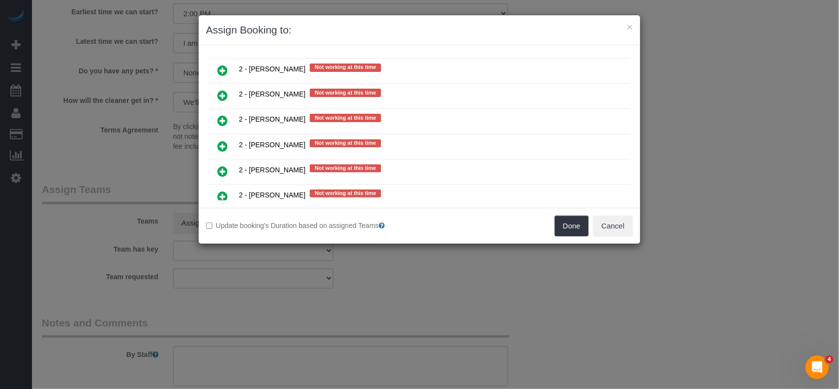
scroll to position [1265, 0]
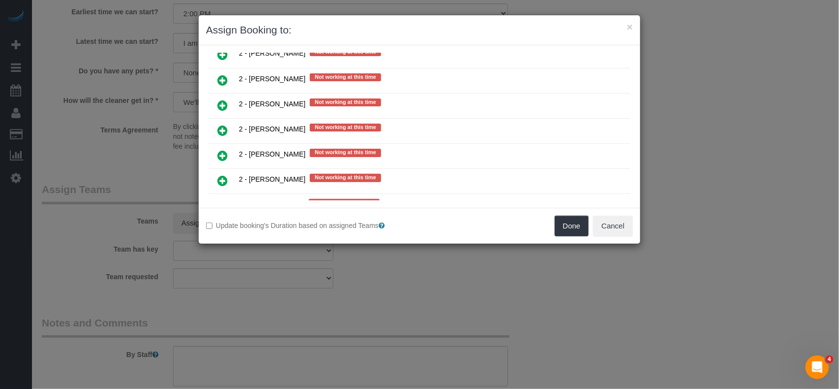
click at [225, 156] on icon at bounding box center [222, 156] width 10 height 12
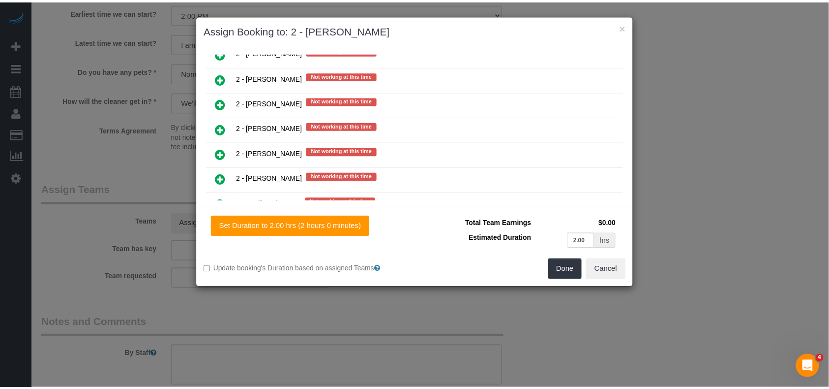
scroll to position [1289, 0]
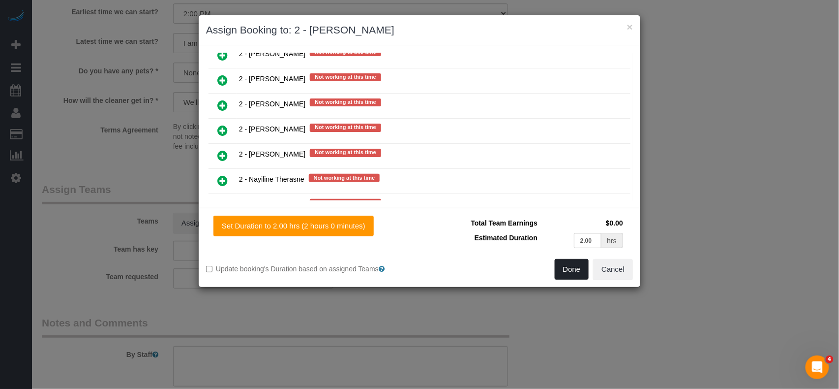
click at [566, 271] on button "Done" at bounding box center [572, 269] width 34 height 21
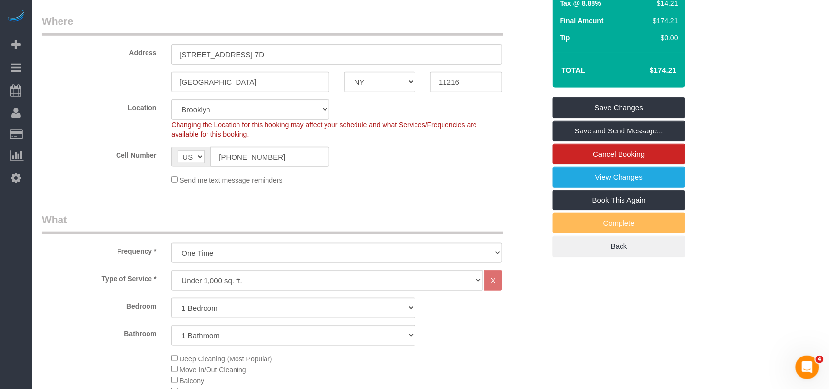
scroll to position [84, 0]
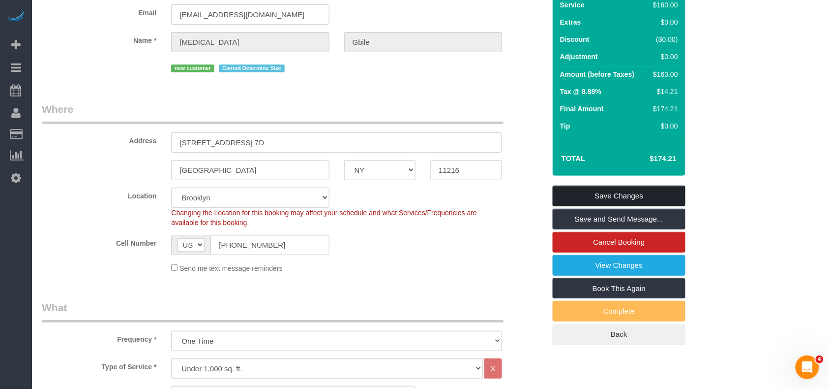
click at [583, 187] on link "Save Changes" at bounding box center [619, 195] width 133 height 21
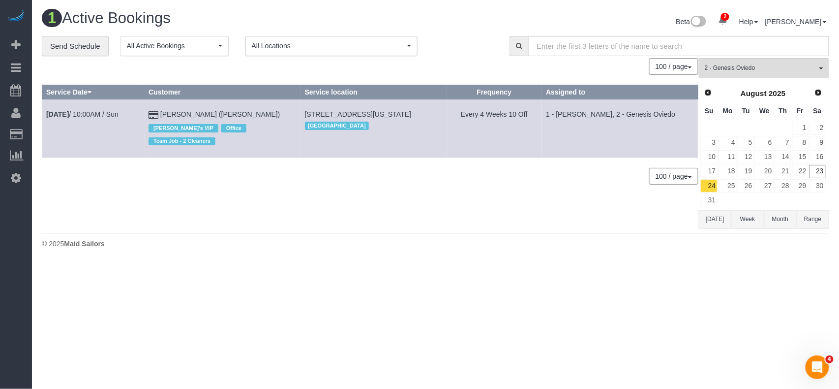
click at [260, 238] on footer "© 2025 Maid Sailors" at bounding box center [435, 243] width 787 height 20
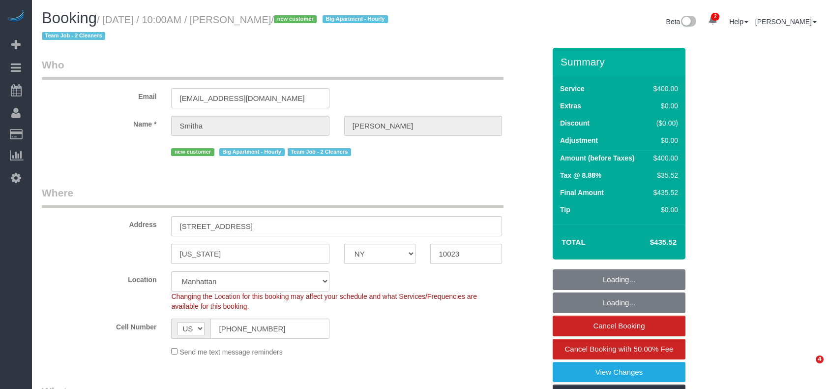
select select "NY"
select select "2"
select select "150"
select select "number:89"
select select "number:90"
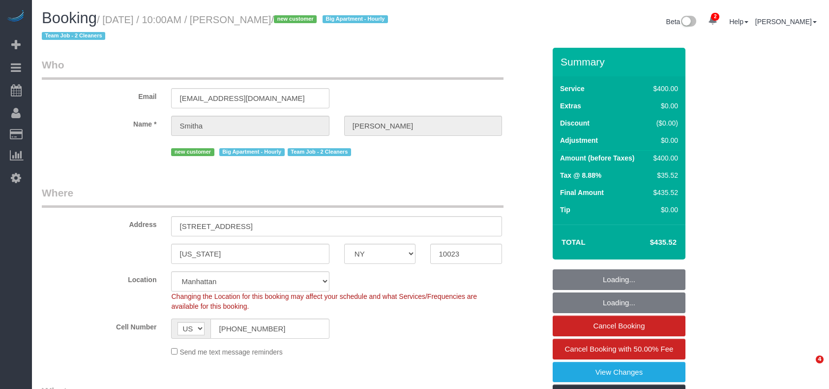
select select "number:15"
select select "number:5"
select select "spot1"
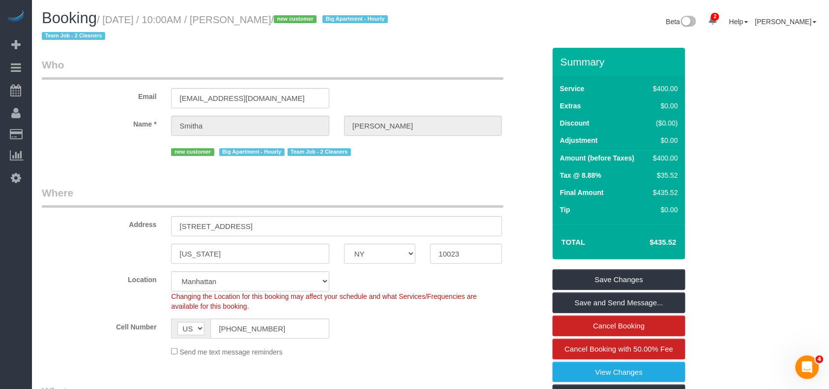
drag, startPoint x: 307, startPoint y: 20, endPoint x: 109, endPoint y: 20, distance: 198.2
click at [109, 20] on small "/ [DATE] / 10:00AM / [PERSON_NAME] / new customer Big Apartment - [DEMOGRAPHIC_…" at bounding box center [216, 28] width 349 height 28
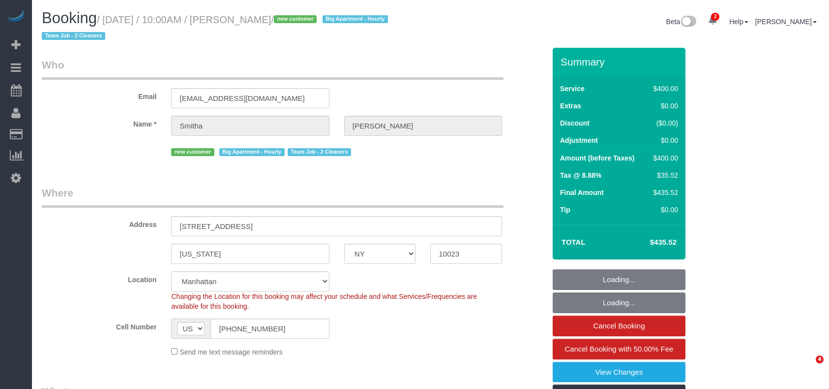
select select "NY"
select select "2"
select select "150"
select select "number:89"
select select "number:90"
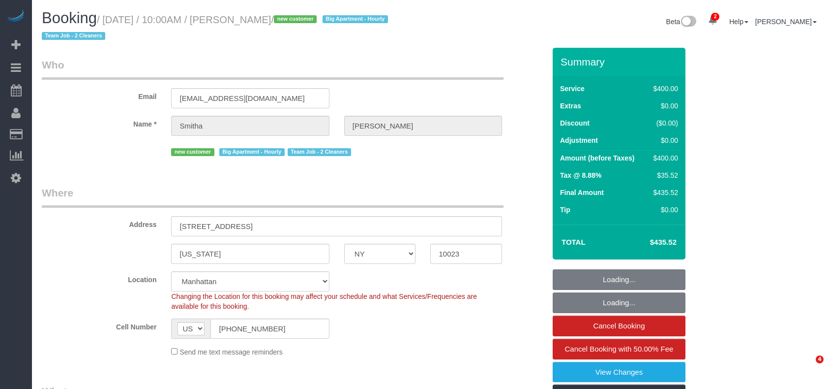
select select "number:15"
select select "number:5"
select select "spot1"
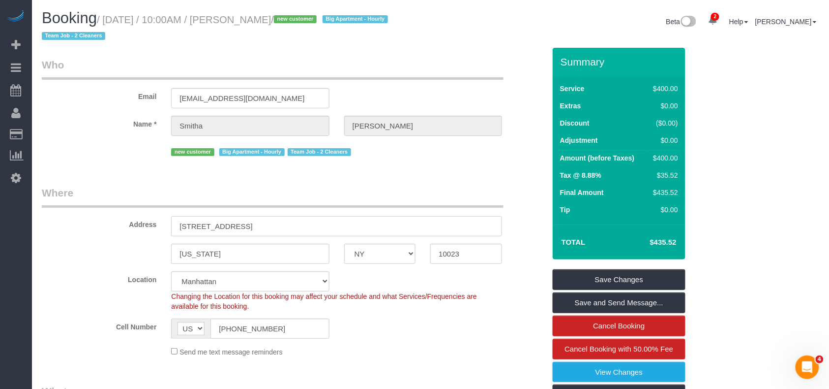
drag, startPoint x: 288, startPoint y: 225, endPoint x: 309, endPoint y: 338, distance: 115.6
click at [150, 223] on div "Address [STREET_ADDRESS]" at bounding box center [293, 210] width 518 height 51
click at [465, 353] on div "Send me text message reminders" at bounding box center [337, 351] width 346 height 11
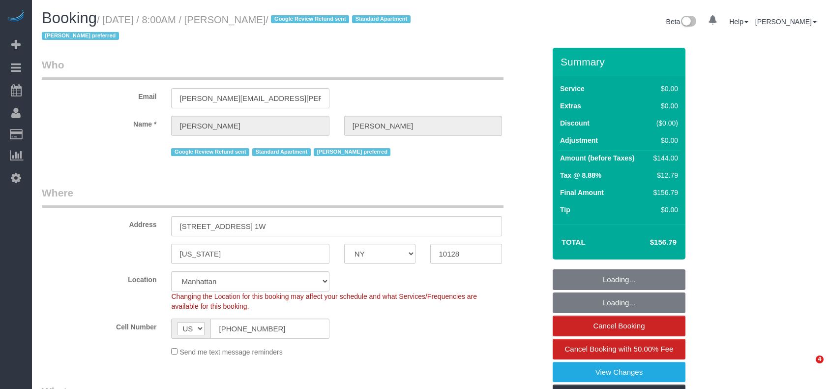
select select "NY"
select select "string:stripe-pm_1Q692k4VGloSiKo7kvhJeVSG"
select select "number:56"
select select "number:77"
select select "number:15"
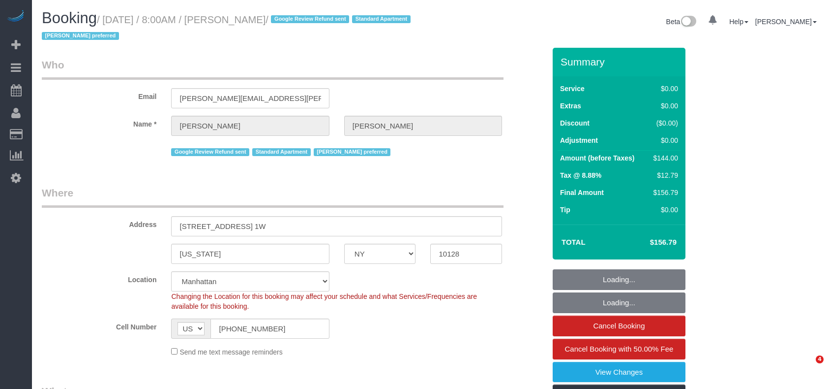
select select "number:5"
select select "object:1325"
select select "1"
select select "spot1"
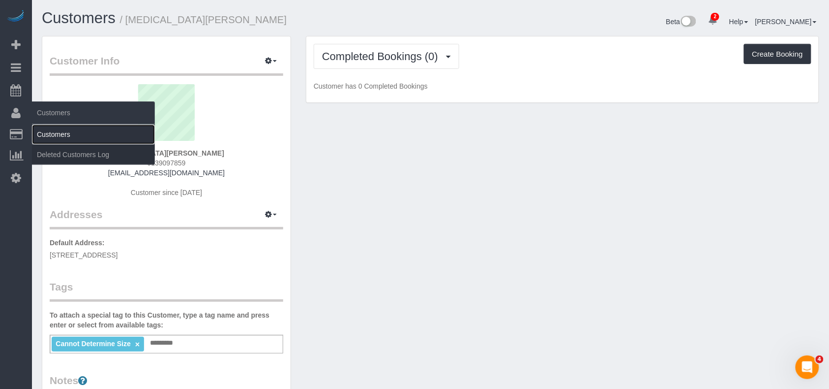
click at [44, 138] on link "Customers" at bounding box center [93, 134] width 123 height 20
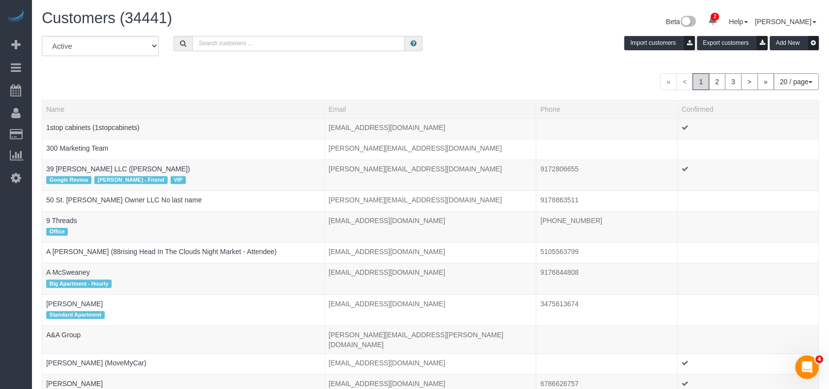
click at [284, 44] on input "text" at bounding box center [298, 43] width 212 height 15
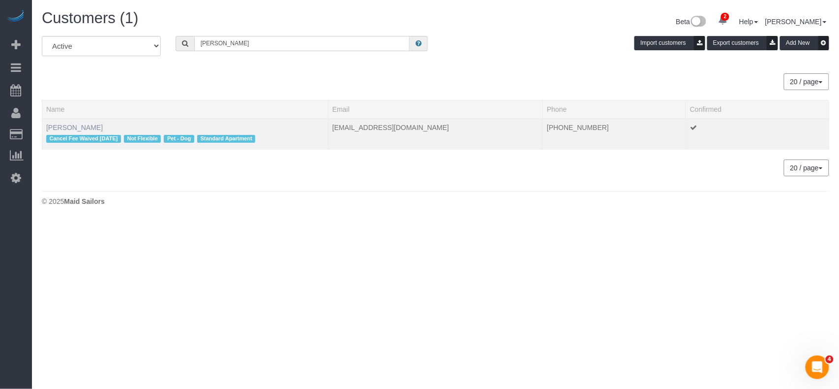
type input "kat downing"
click at [71, 130] on link "[PERSON_NAME]" at bounding box center [74, 127] width 57 height 8
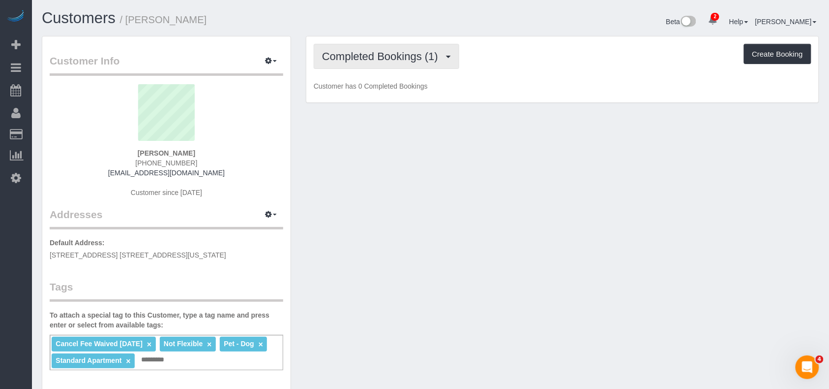
click at [396, 61] on span "Completed Bookings (1)" at bounding box center [382, 56] width 121 height 12
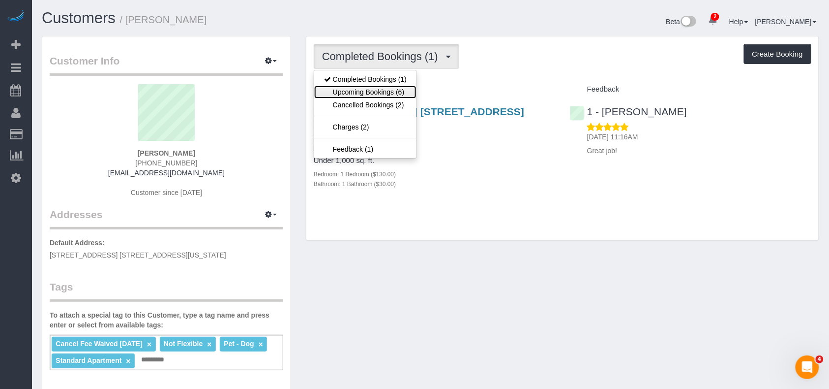
click at [393, 92] on link "Upcoming Bookings (6)" at bounding box center [365, 92] width 102 height 13
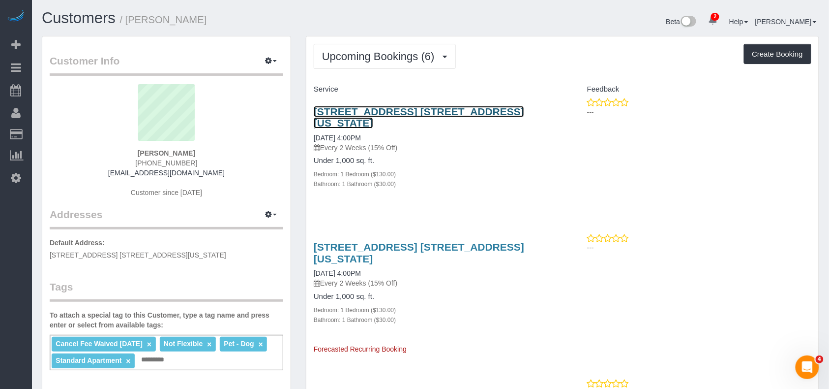
click at [348, 110] on link "525 East 72nd Street, Apt. 44c, New York, NY 10021" at bounding box center [419, 117] width 210 height 23
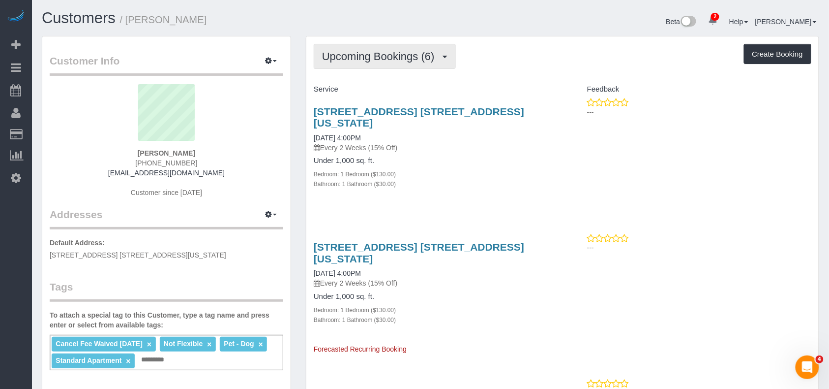
click at [329, 63] on button "Upcoming Bookings (6)" at bounding box center [385, 56] width 142 height 25
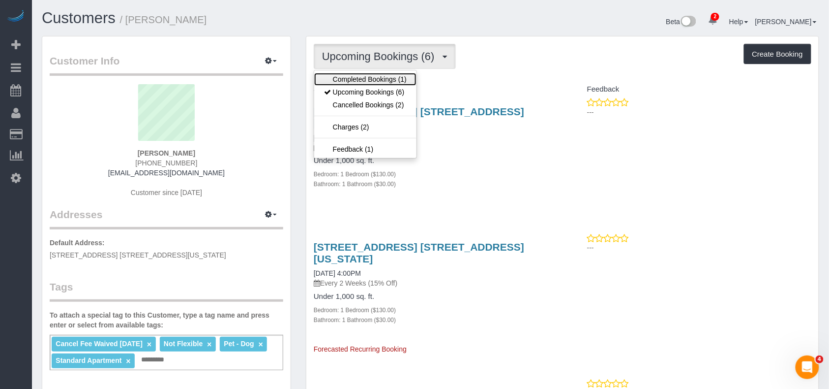
click at [339, 79] on link "Completed Bookings (1)" at bounding box center [365, 79] width 102 height 13
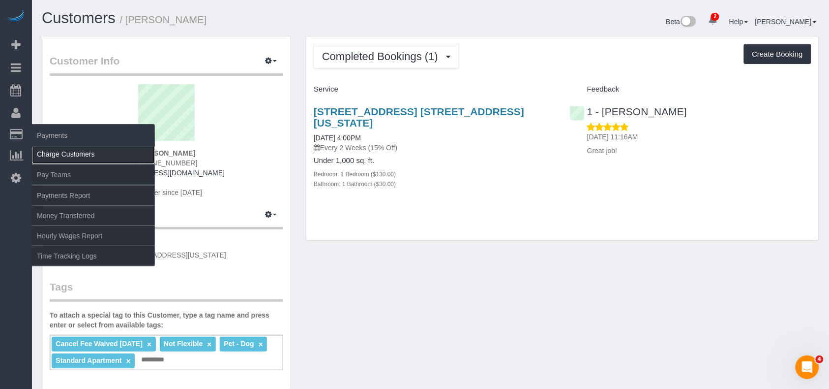
click at [95, 153] on link "Charge Customers" at bounding box center [93, 154] width 123 height 20
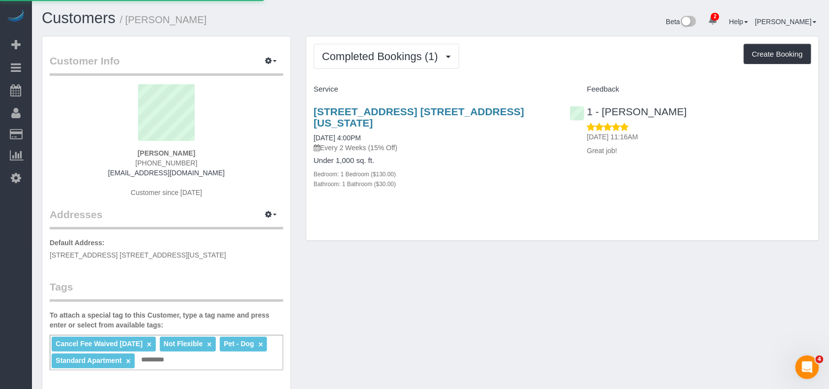
select select
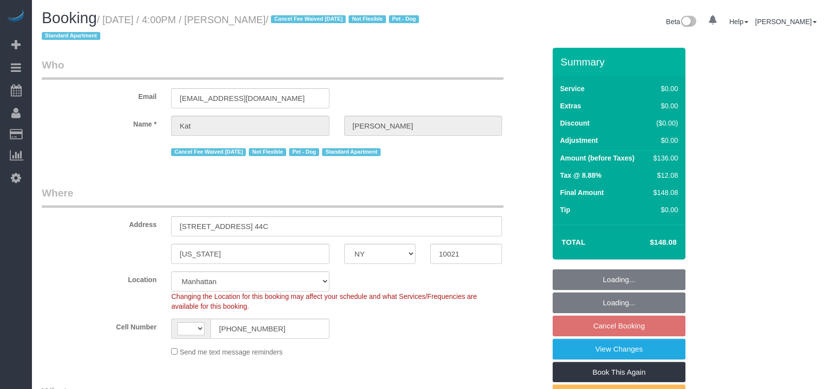
select select "NY"
select select "number:89"
select select "number:90"
select select "number:13"
select select "number:5"
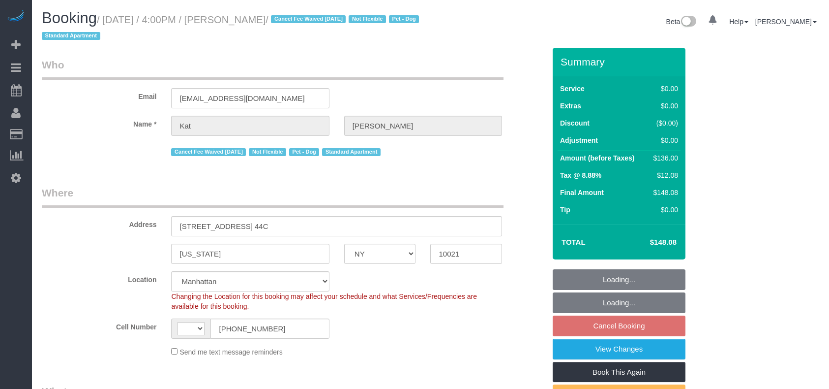
select select "object:795"
select select "string:[GEOGRAPHIC_DATA]"
select select "1"
select select "spot9"
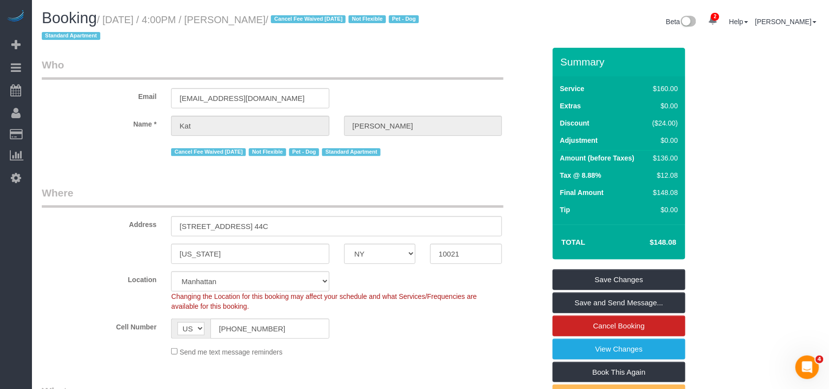
click at [600, 292] on fieldset "Save Changes Save and Send Message... Cancel Booking View Changes Book This Aga…" at bounding box center [619, 348] width 133 height 159
click at [600, 300] on link "Save and Send Message..." at bounding box center [619, 302] width 133 height 21
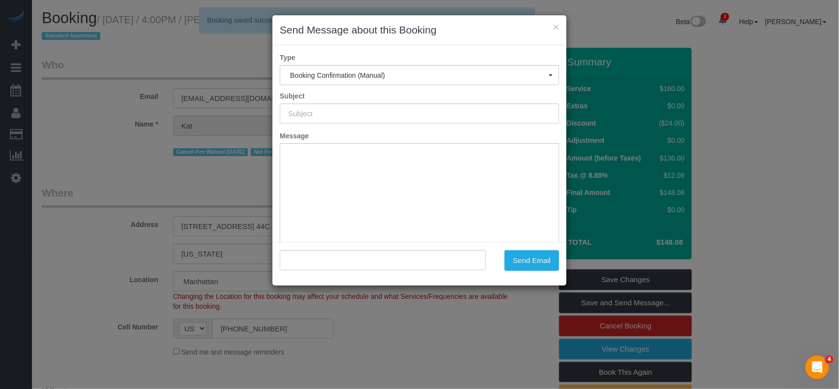
type input "Cleaning Confirmed for [DATE] 4:00pm"
type input ""[PERSON_NAME]" <[EMAIL_ADDRESS][DOMAIN_NAME]>"
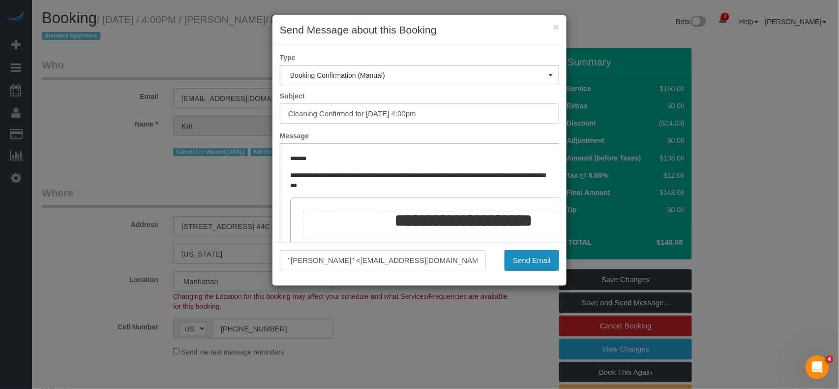
click at [533, 259] on button "Send Email" at bounding box center [532, 260] width 55 height 21
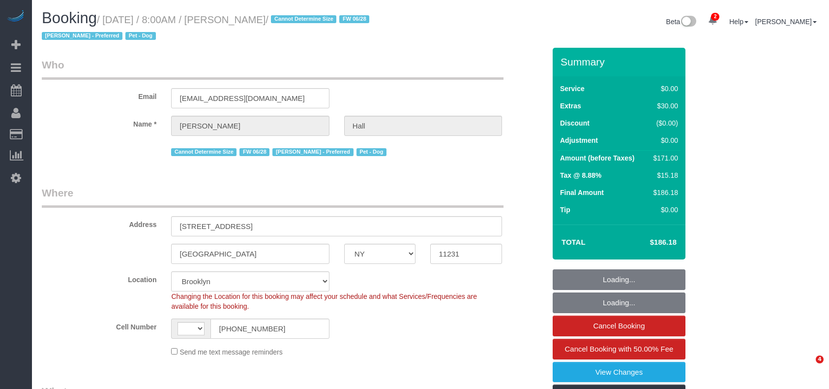
select select "NY"
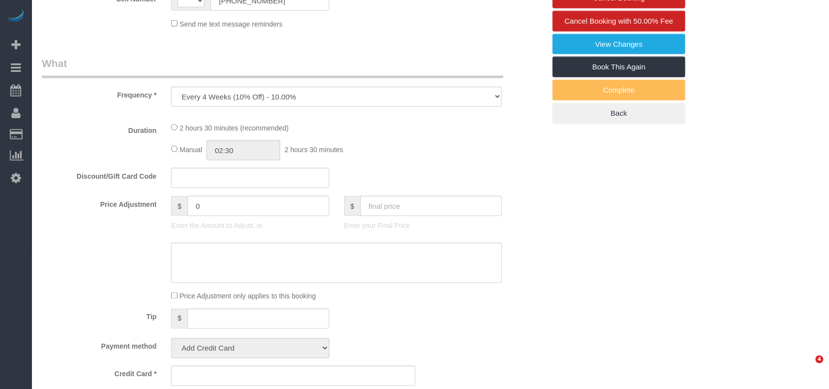
select select "string:[GEOGRAPHIC_DATA]"
select select "number:60"
select select "number:77"
select select "number:13"
select select "number:7"
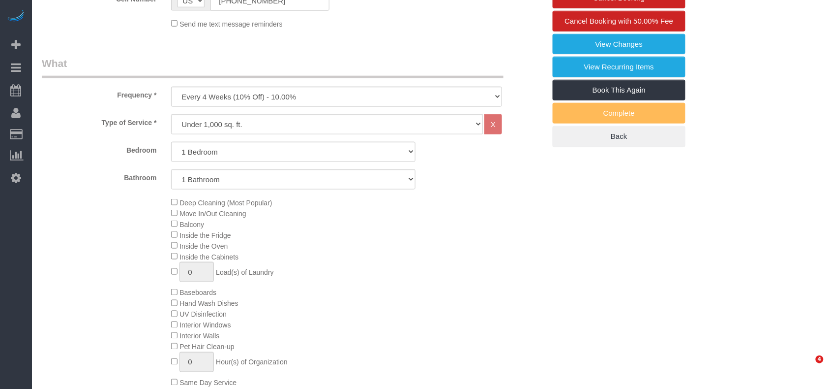
select select "object:773"
select select "string:stripe-pm_1RoO6l4VGloSiKo7oaPAz86e"
select select "spot1"
select select "1"
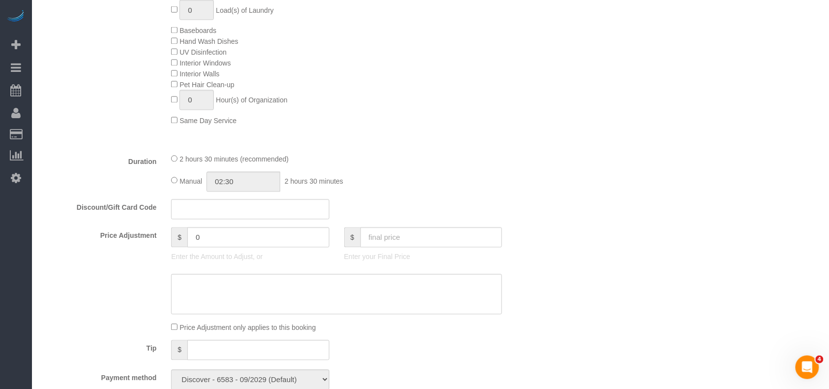
scroll to position [590, 0]
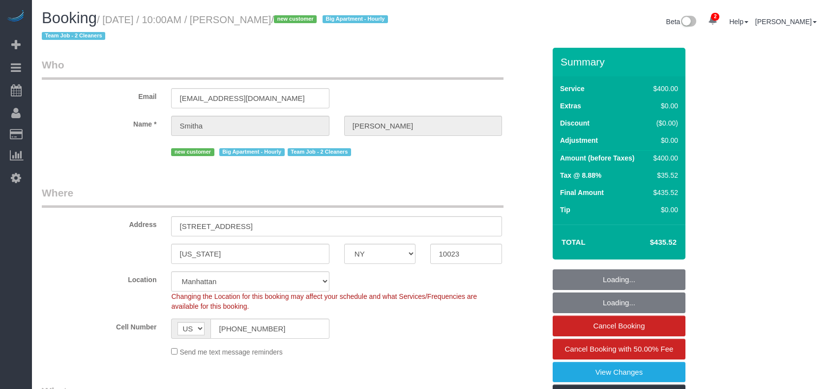
select select "NY"
select select "2"
select select "150"
select select "number:89"
select select "number:90"
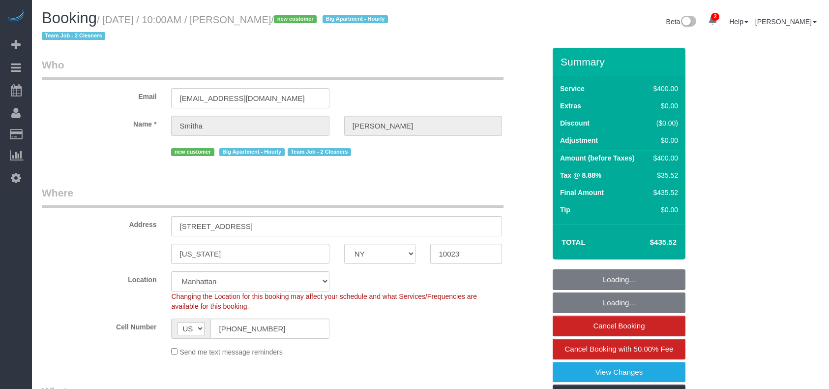
select select "number:15"
select select "number:5"
select select "spot1"
